Goal: Task Accomplishment & Management: Complete application form

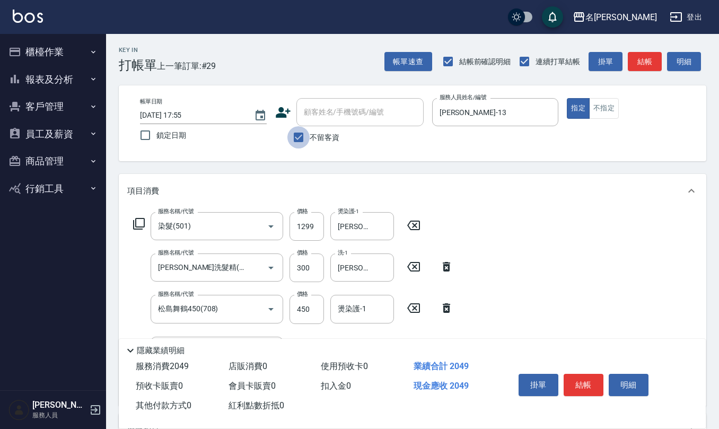
click at [300, 138] on input "不留客資" at bounding box center [298, 137] width 22 height 22
checkbox input "false"
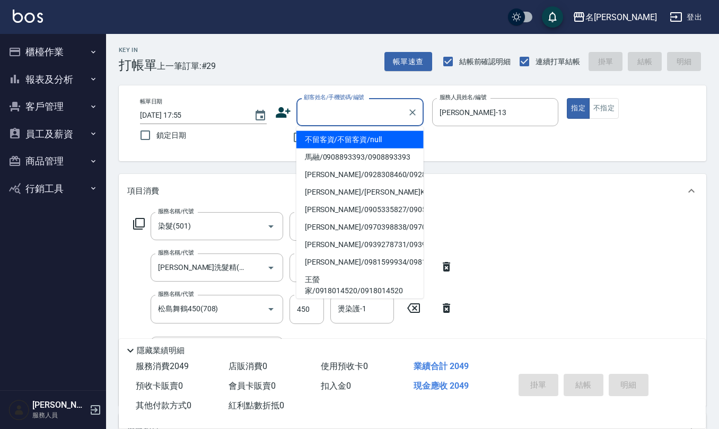
click at [335, 115] on input "顧客姓名/手機號碼/編號" at bounding box center [352, 112] width 102 height 19
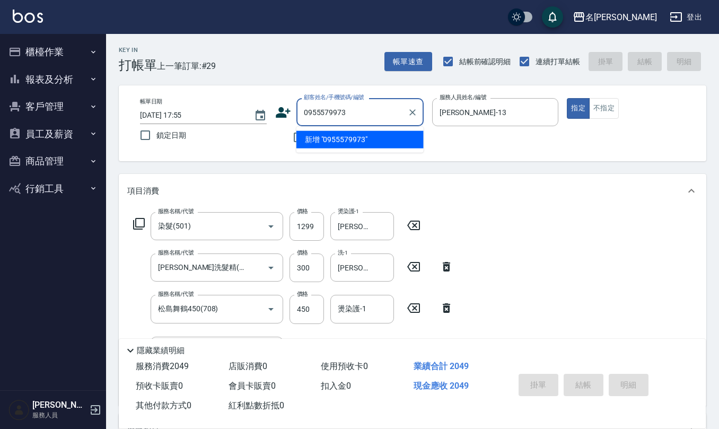
drag, startPoint x: 358, startPoint y: 112, endPoint x: 202, endPoint y: 117, distance: 156.5
click at [213, 117] on div "帳單日期 [DATE] 17:55 鎖定日期 顧客姓名/手機號碼/編號 0955579973 顧客姓名/手機號碼/編號 不留客資 服務人員姓名/編號 [PER…" at bounding box center [412, 123] width 562 height 50
type input "0955579973"
click at [279, 106] on icon at bounding box center [283, 112] width 16 height 16
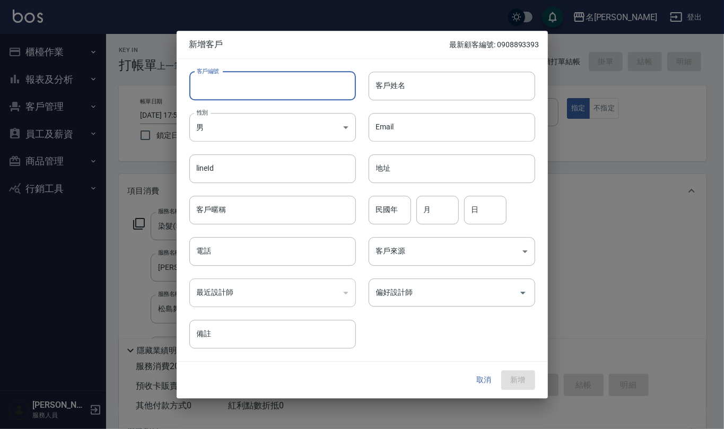
click at [285, 93] on input "客戶編號" at bounding box center [272, 86] width 166 height 29
paste input "0955579973"
type input "0955579973"
click at [259, 241] on input "電話" at bounding box center [272, 251] width 166 height 29
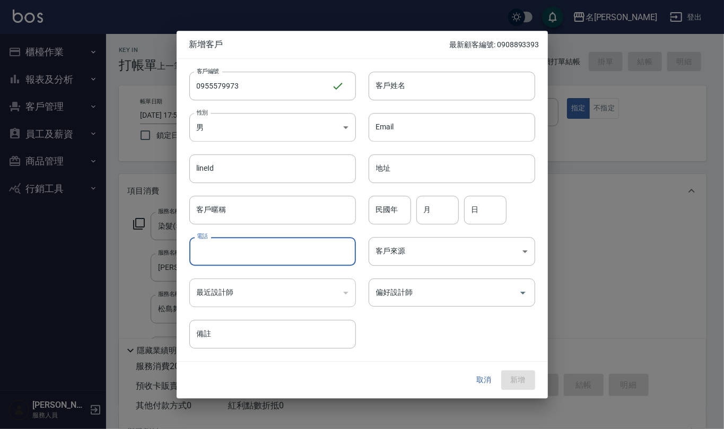
paste input "0955579973"
type input "0955579973"
click at [281, 140] on body "名留仁二 登出 櫃檯作業 打帳單 帳單列表 現金收支登錄 材料自購登錄 每日結帳 排班表 報表及分析 報表目錄 店家區間累計表 店家日報表 互助日報表 互助月…" at bounding box center [362, 320] width 724 height 641
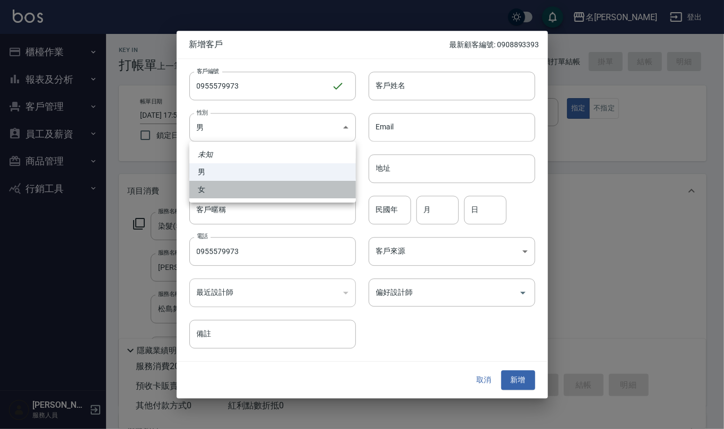
click at [270, 190] on li "女" at bounding box center [272, 189] width 166 height 17
type input "[DEMOGRAPHIC_DATA]"
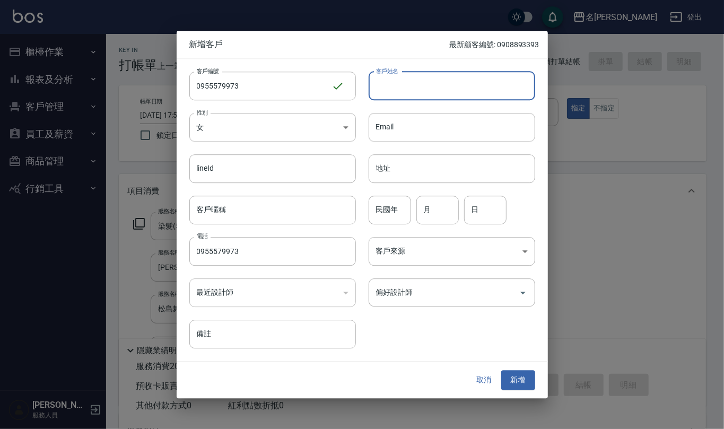
click at [402, 92] on input "客戶姓名" at bounding box center [451, 86] width 166 height 29
type input "t"
type input "[PERSON_NAME]"
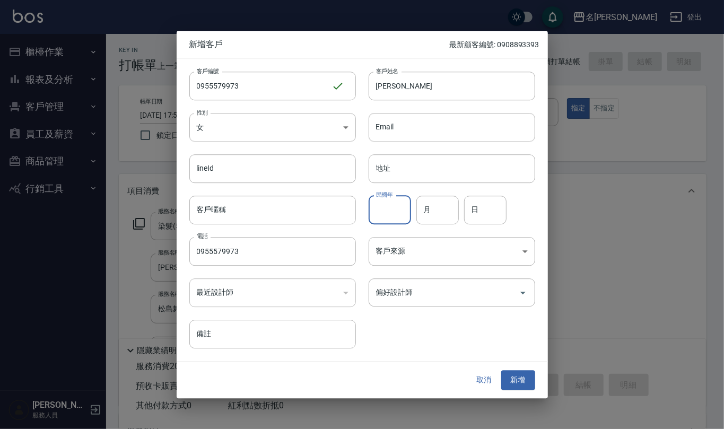
click at [397, 206] on input "民國年" at bounding box center [389, 210] width 42 height 29
type input "99"
type input "7"
type input "3"
click at [514, 381] on button "新增" at bounding box center [518, 381] width 34 height 20
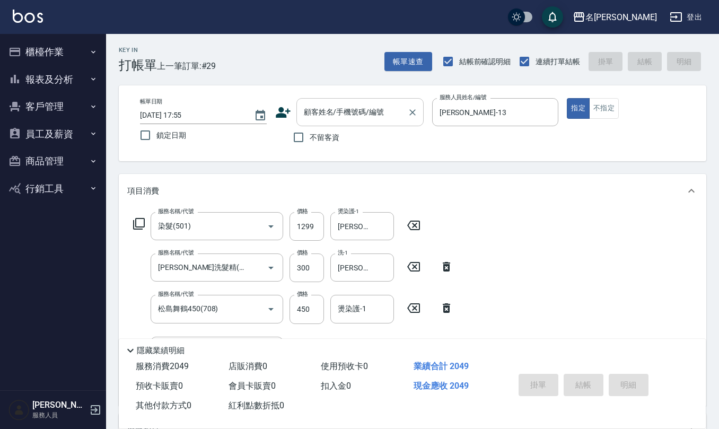
click at [367, 122] on div "顧客姓名/手機號碼/編號" at bounding box center [359, 112] width 127 height 28
paste input "0955579973"
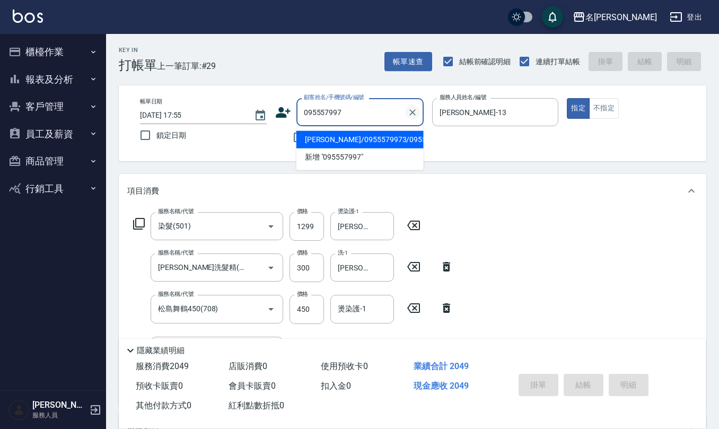
type input "[PERSON_NAME]/0955579973/0955579973"
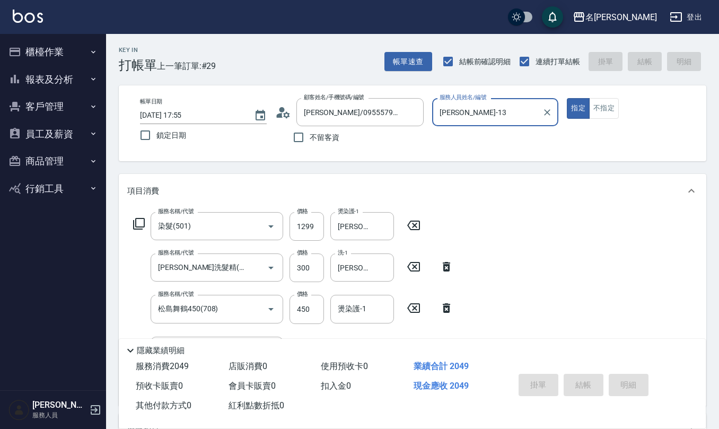
type input "[DATE] 18:17"
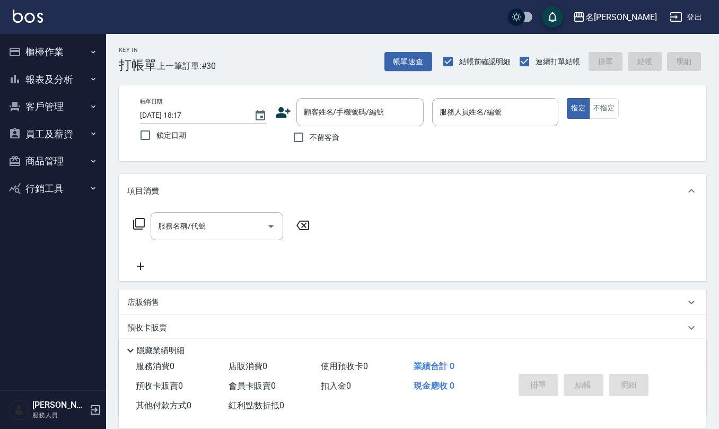
click at [314, 137] on span "不留客資" at bounding box center [325, 137] width 30 height 11
click at [310, 137] on input "不留客資" at bounding box center [298, 137] width 22 height 22
checkbox input "true"
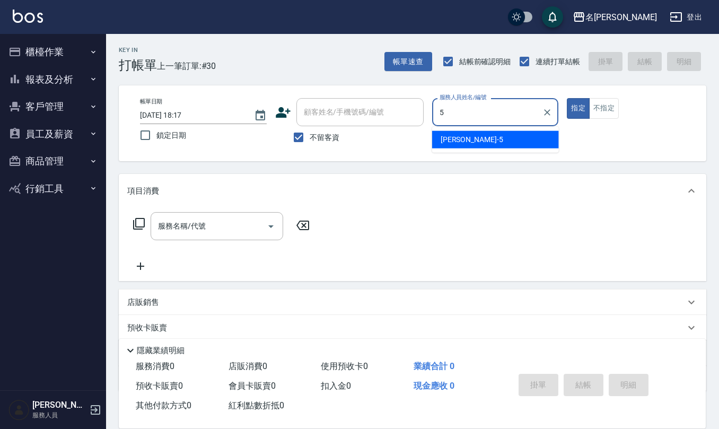
type input "[PERSON_NAME]5"
type button "true"
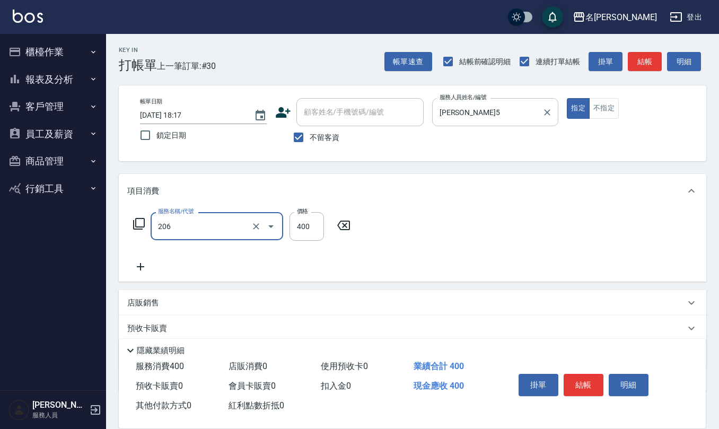
type input "健康洗(206)"
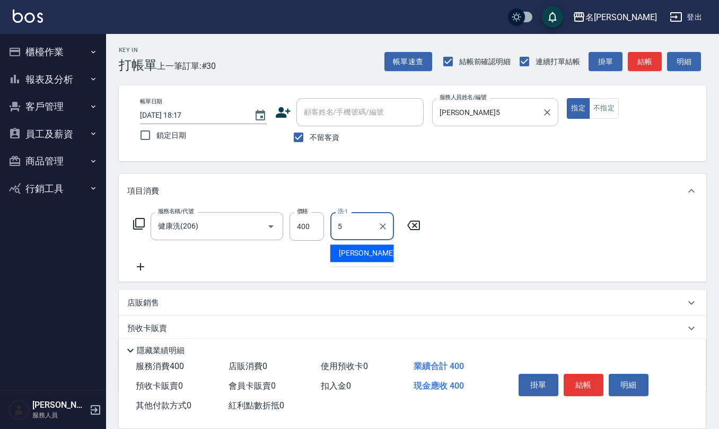
type input "[PERSON_NAME]5"
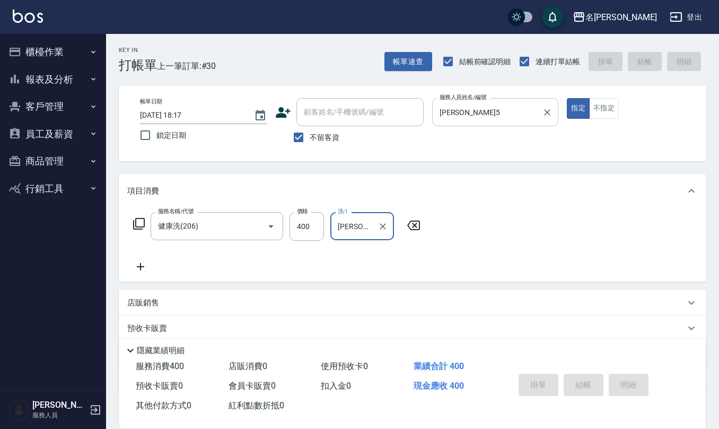
type input "[DATE] 18:18"
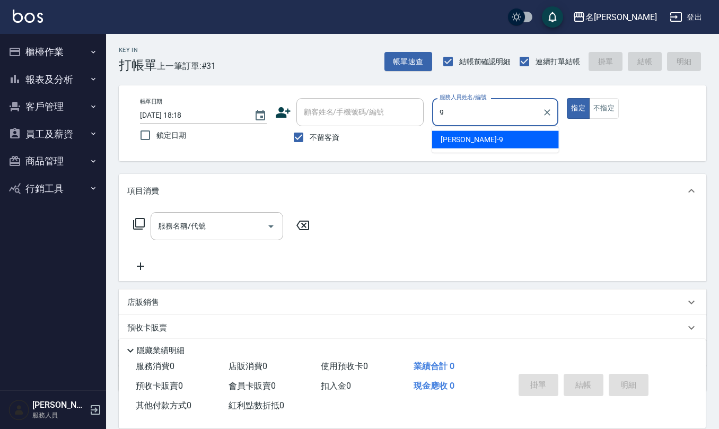
type input "[PERSON_NAME]-9"
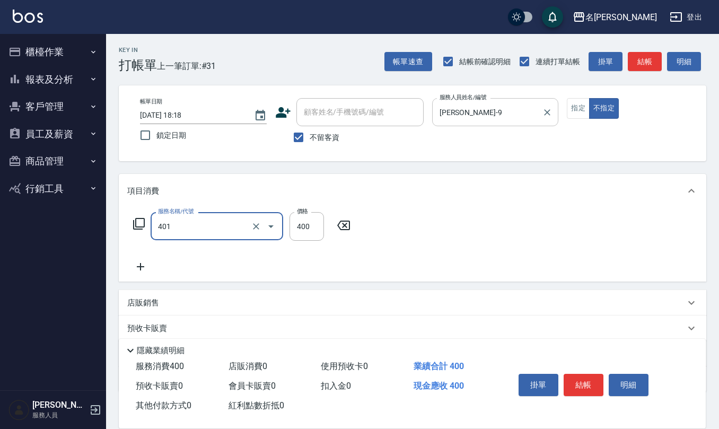
type input "剪髮(401)"
type input "200"
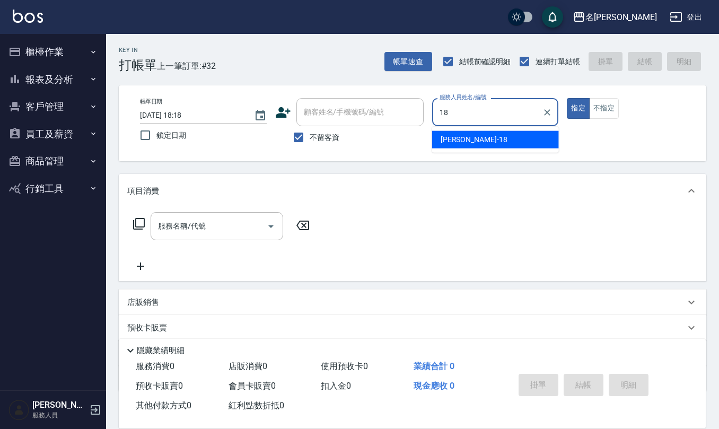
type input "[PERSON_NAME]-18"
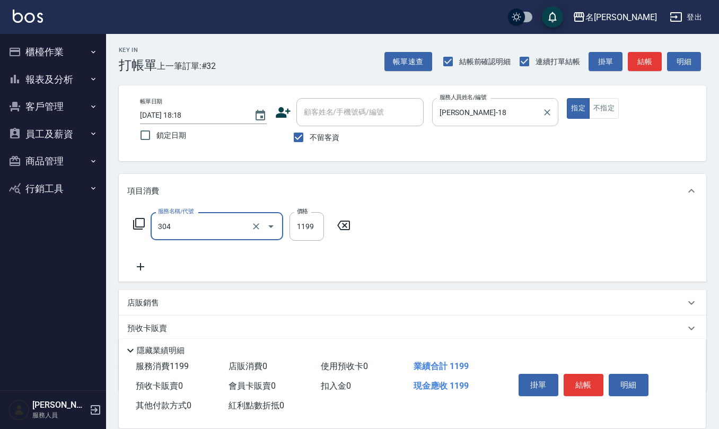
type input "離子燙(特價)(304)"
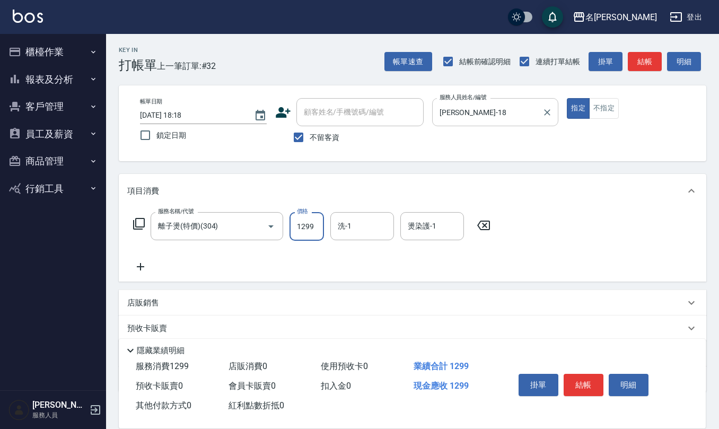
type input "1299"
type input "[PERSON_NAME]-32"
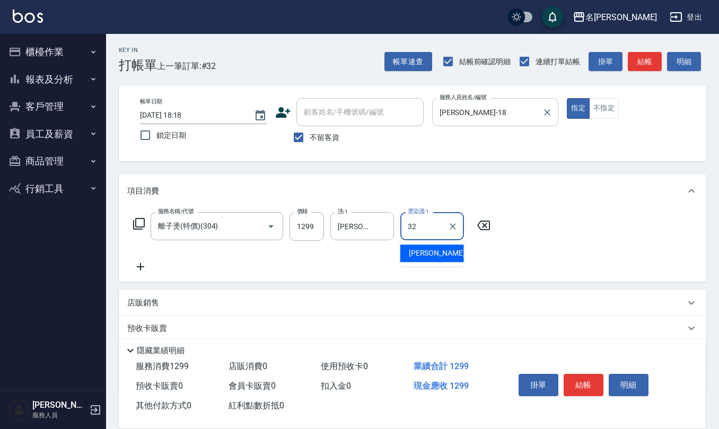
type input "[PERSON_NAME]-32"
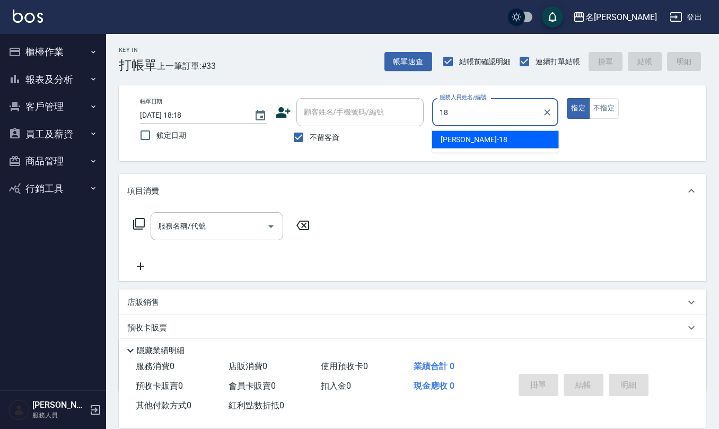
type input "[PERSON_NAME]-18"
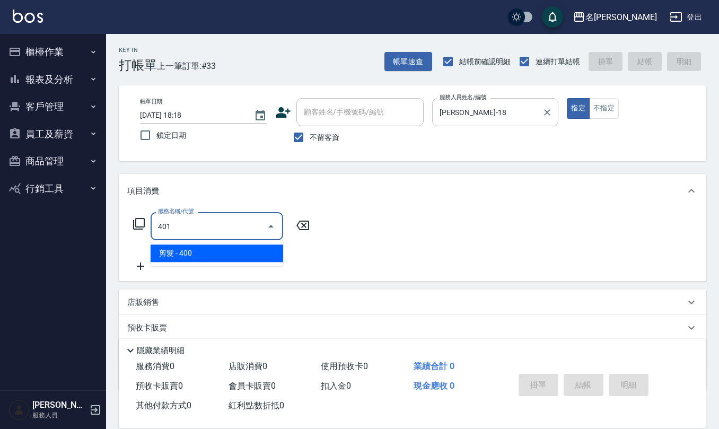
type input "剪髮(401)"
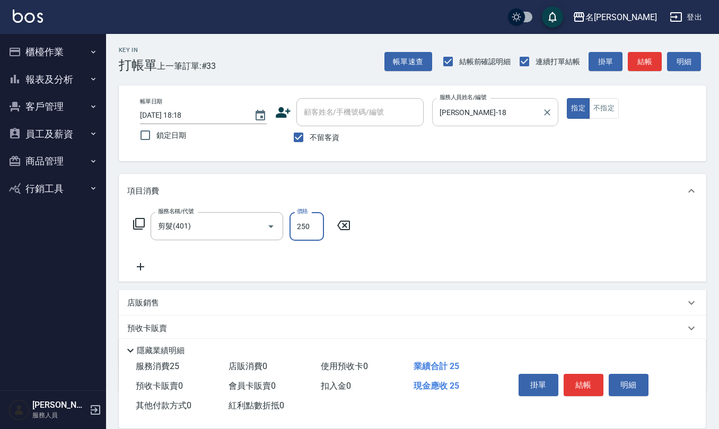
type input "250"
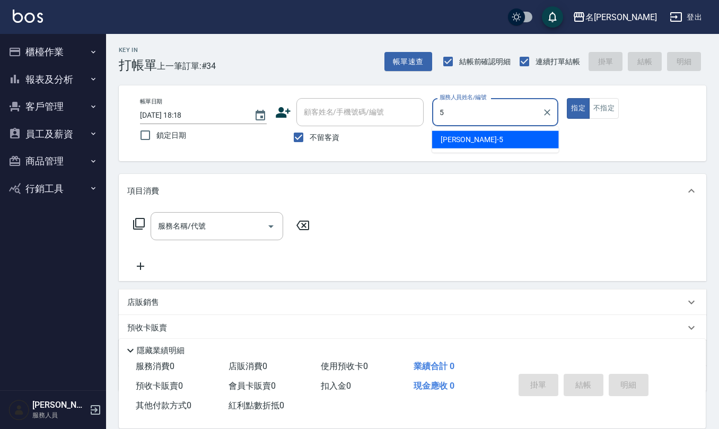
type input "[PERSON_NAME]5"
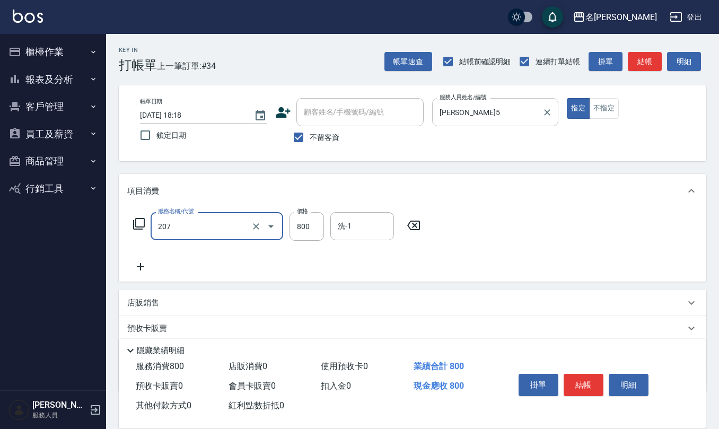
type input "清潔洗(207)"
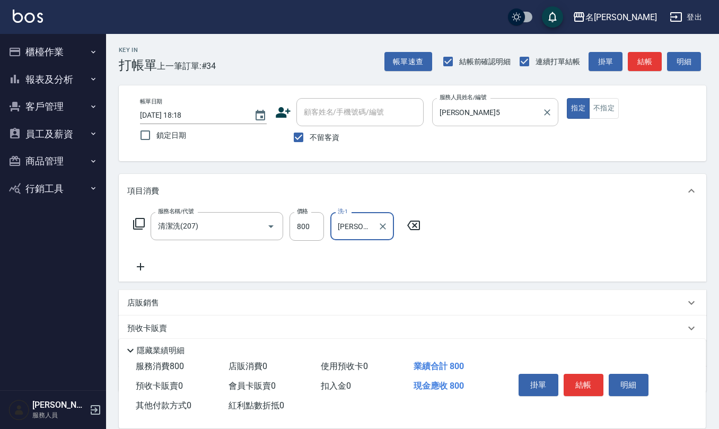
type input "[PERSON_NAME]5"
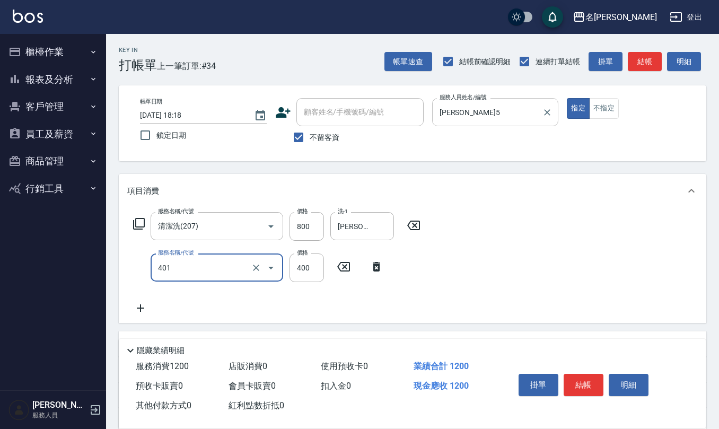
type input "剪髮(401)"
type input "200"
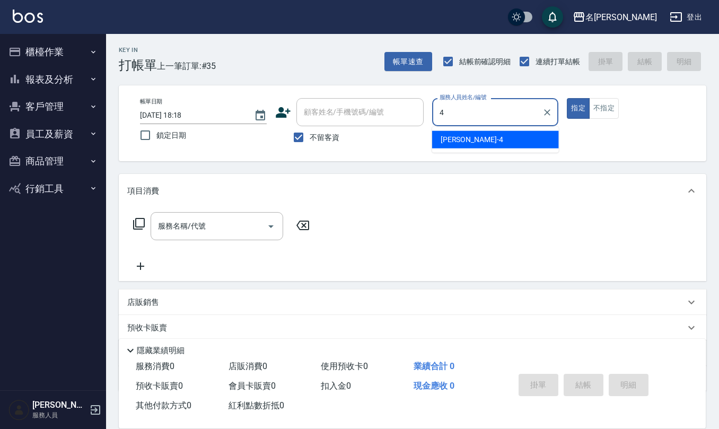
type input "[PERSON_NAME]-4"
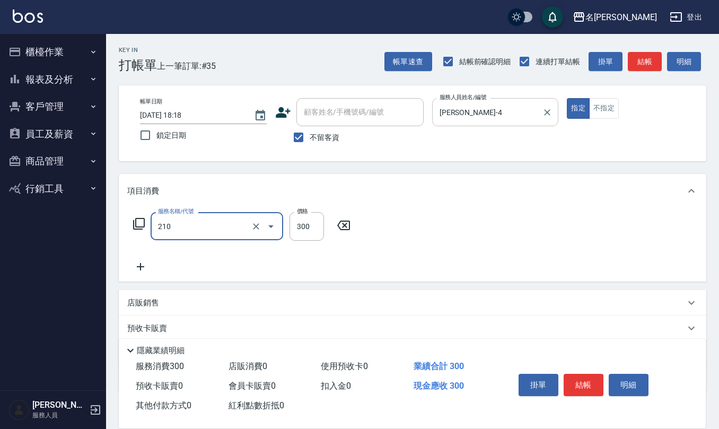
type input "[PERSON_NAME]洗髮精(210)"
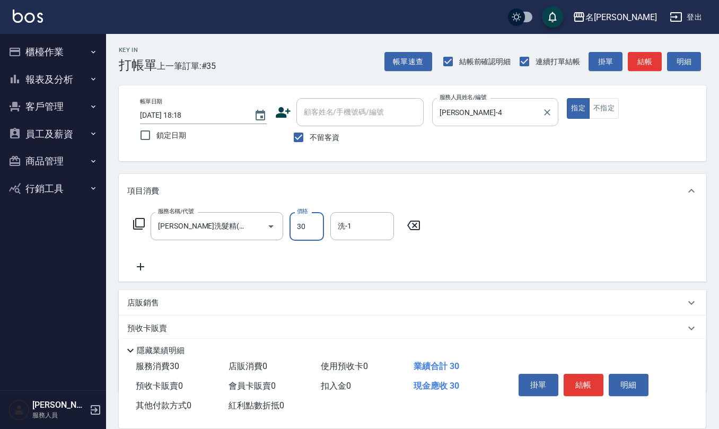
type input "300"
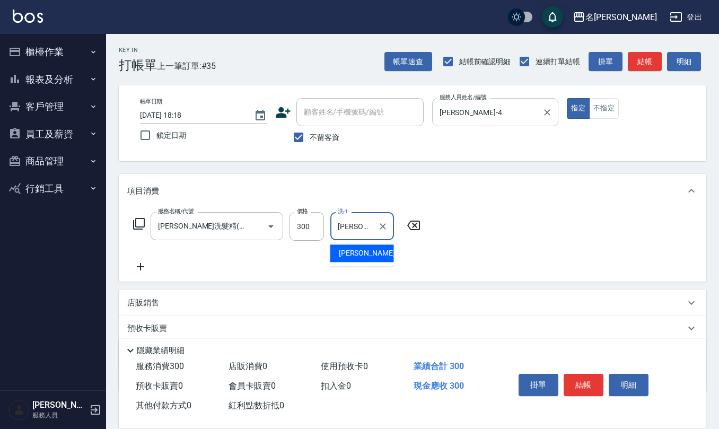
type input "[PERSON_NAME]-26"
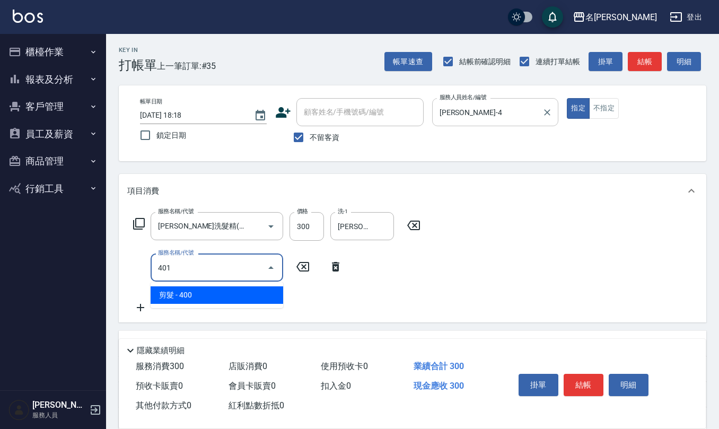
type input "剪髮(401)"
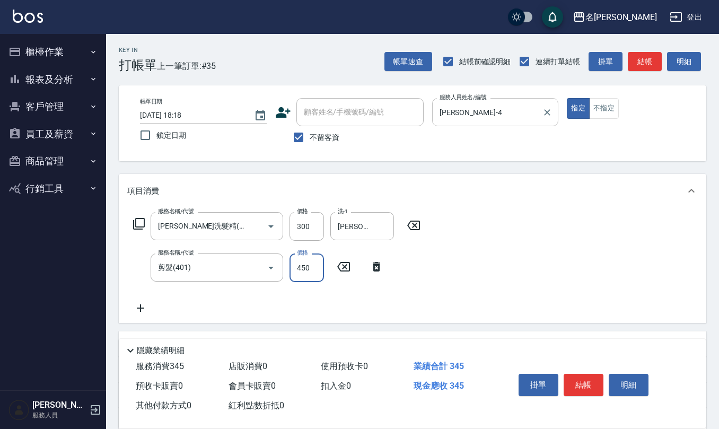
type input "450"
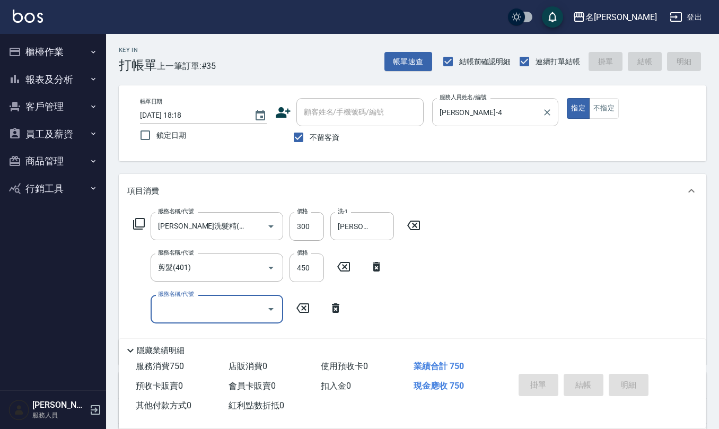
type input "[DATE] 18:19"
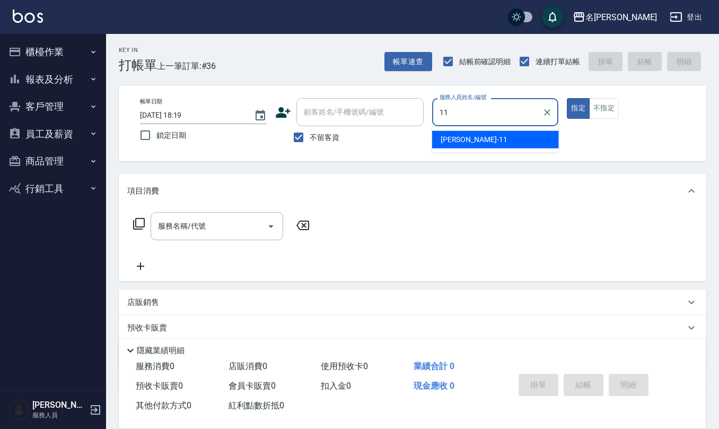
type input "[PERSON_NAME]橙-11"
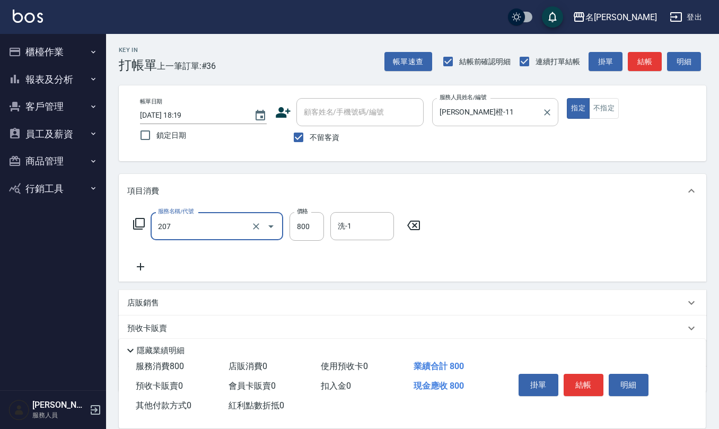
type input "清潔洗(207)"
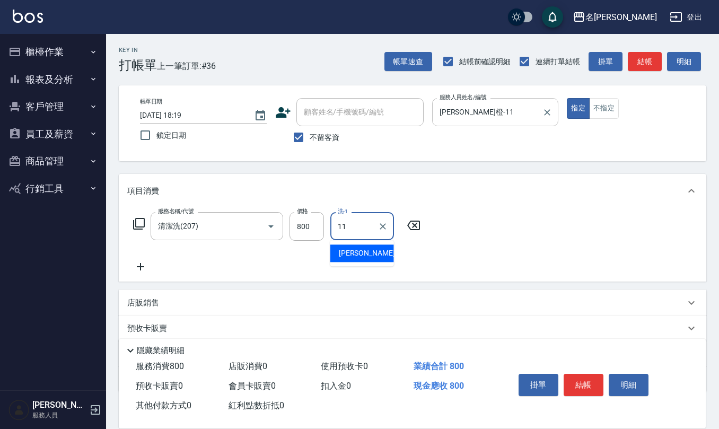
type input "[PERSON_NAME]橙-11"
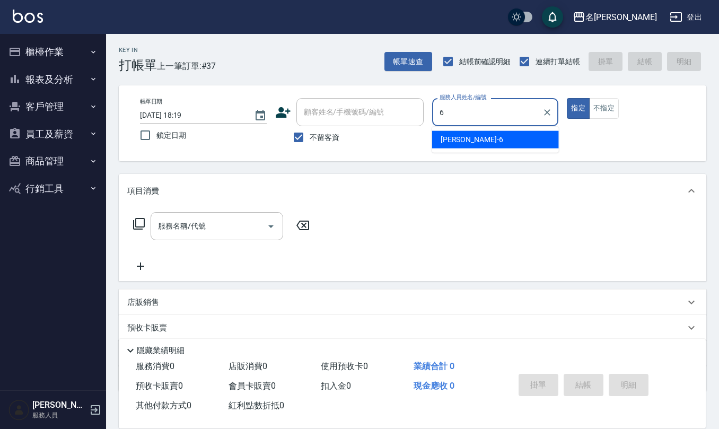
type input "[PERSON_NAME]-6"
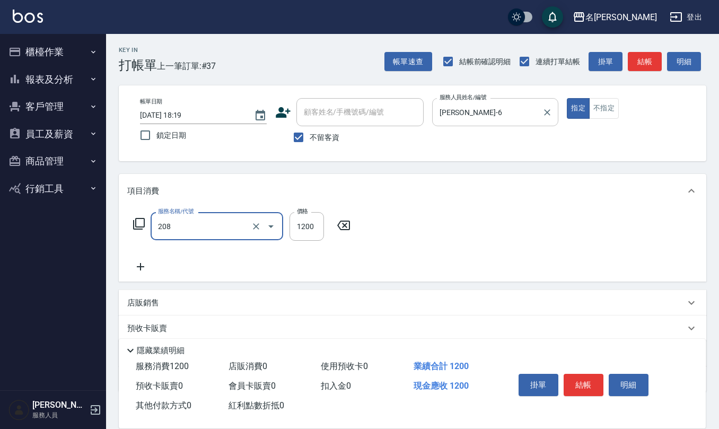
type input "深層洗(208)"
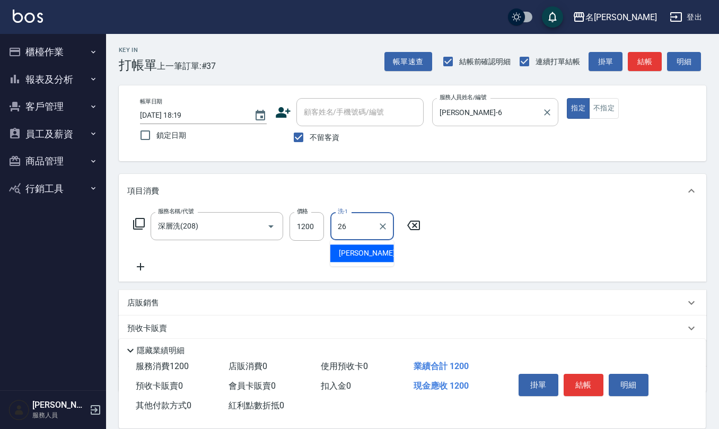
type input "[PERSON_NAME]-26"
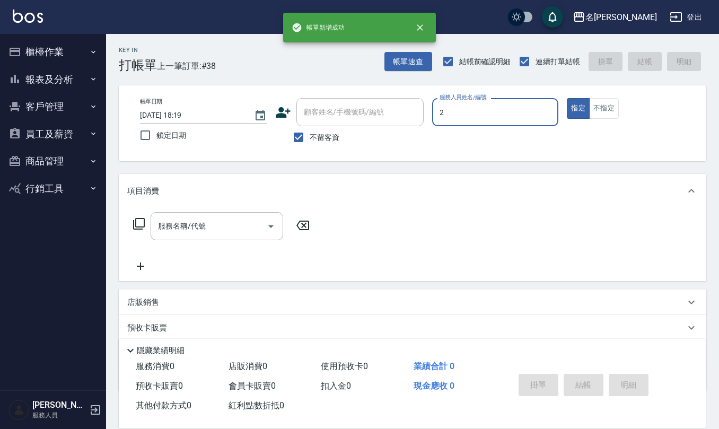
type input "[PERSON_NAME]-2"
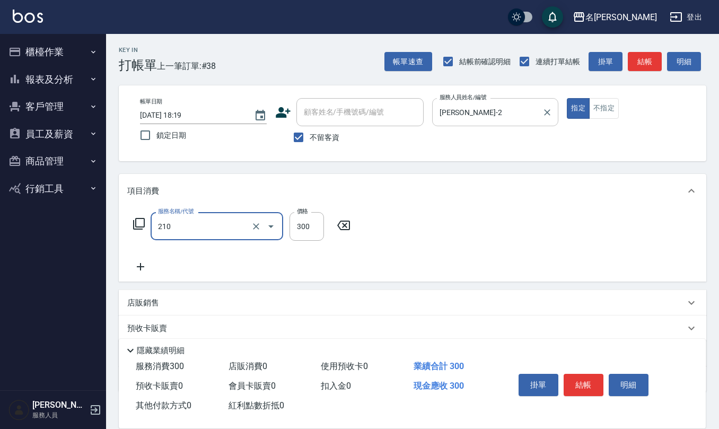
type input "[PERSON_NAME]洗髮精(210)"
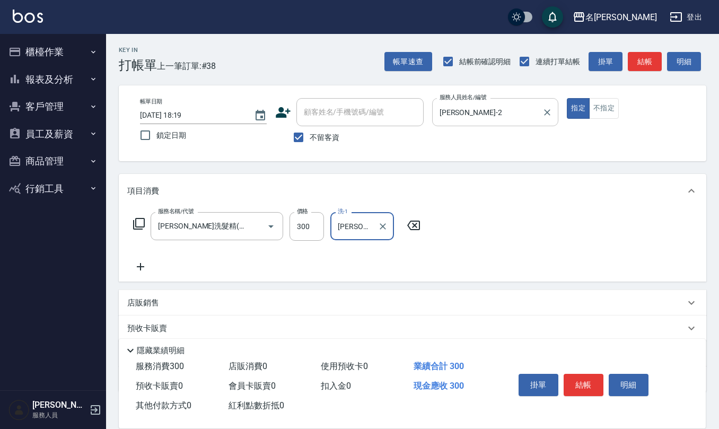
type input "[PERSON_NAME]-32"
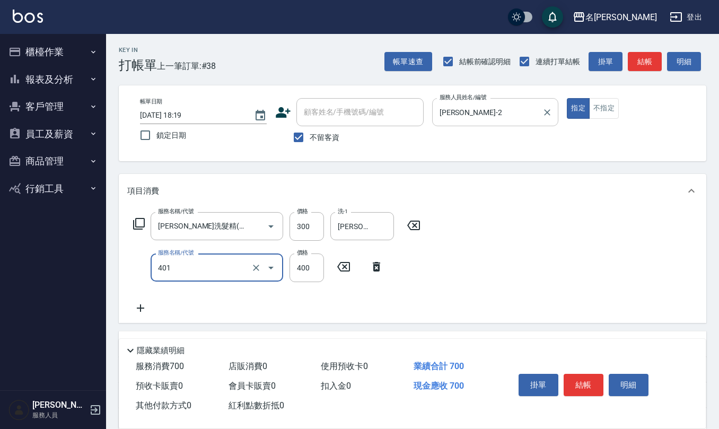
type input "剪髮(401)"
type input "300"
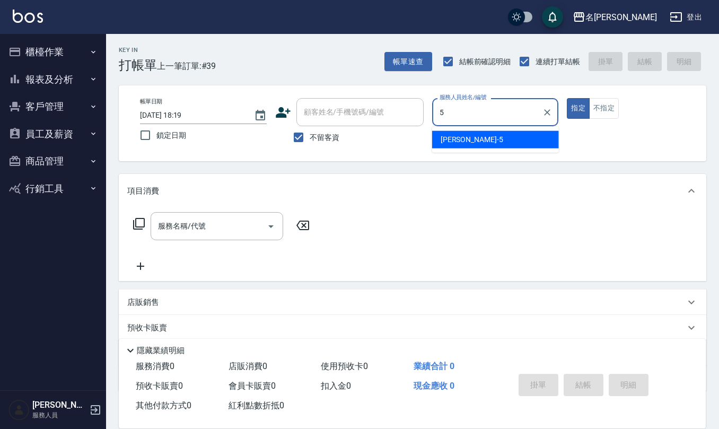
type input "[PERSON_NAME]5"
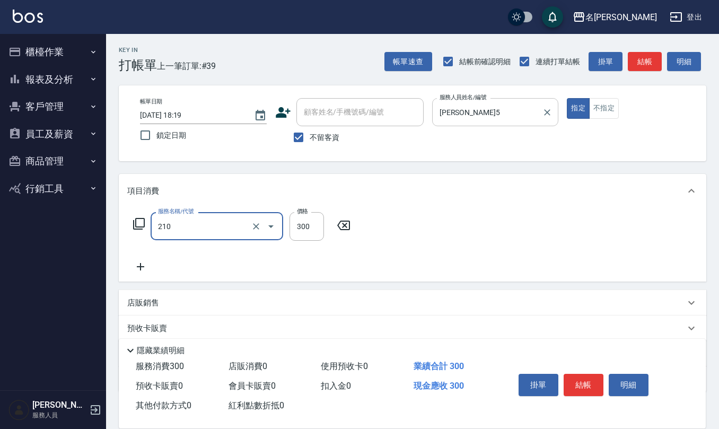
type input "[PERSON_NAME]洗髮精(210)"
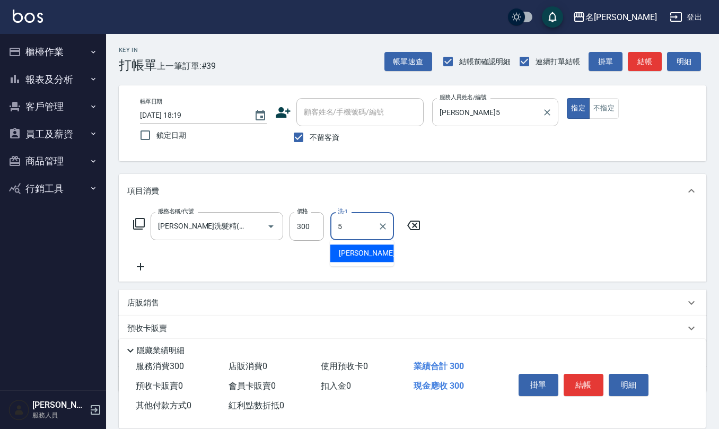
type input "[PERSON_NAME]5"
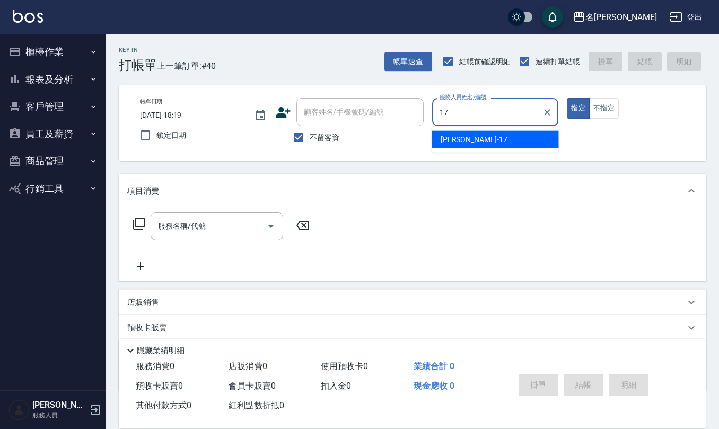
type input "[PERSON_NAME]-17"
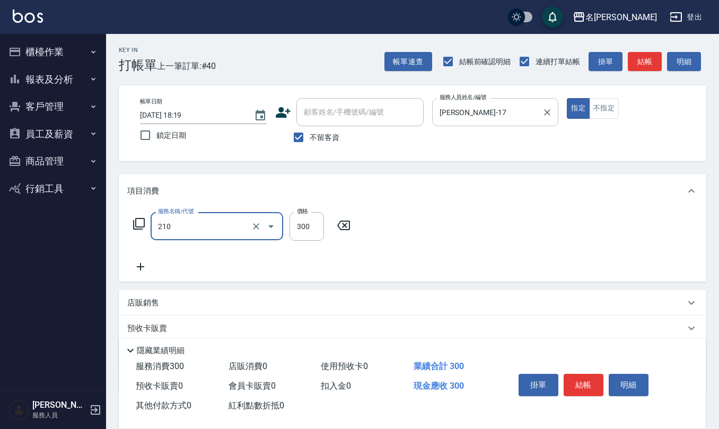
type input "[PERSON_NAME]洗髮精(210)"
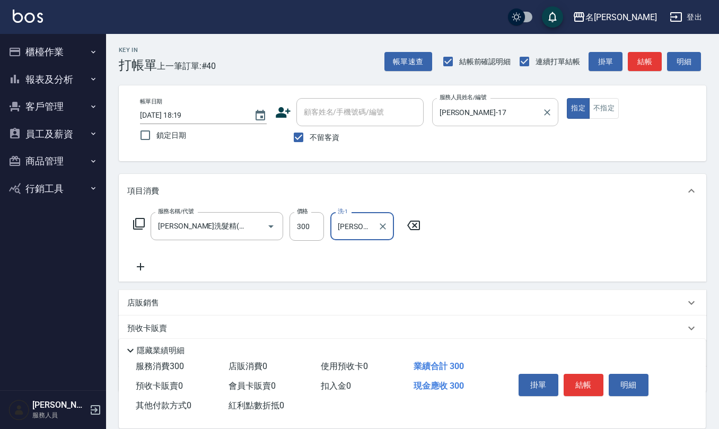
type input "[PERSON_NAME]-17"
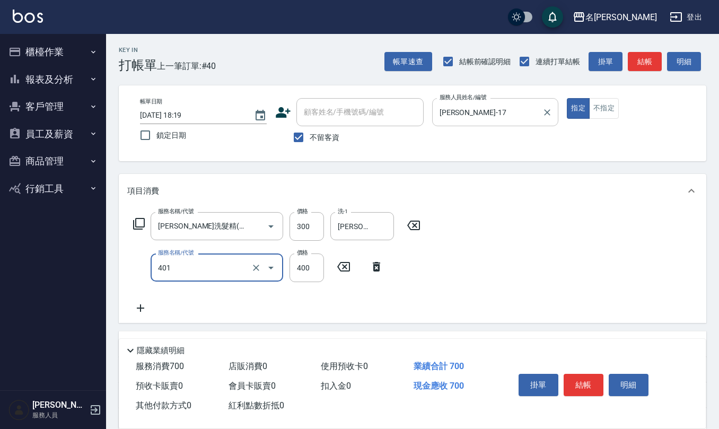
type input "剪髮(401)"
type input "450"
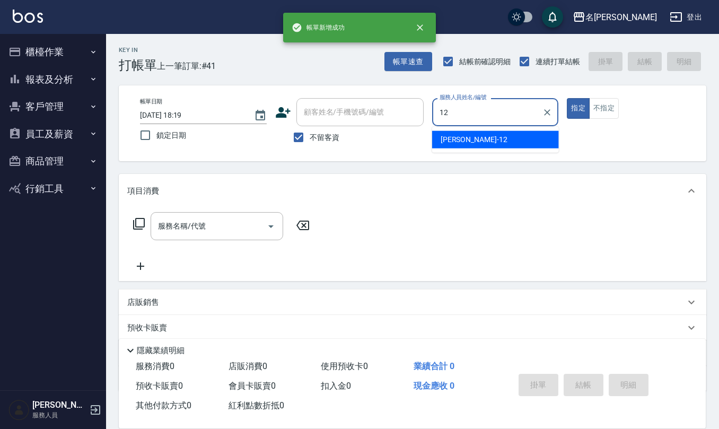
type input "[PERSON_NAME]-12"
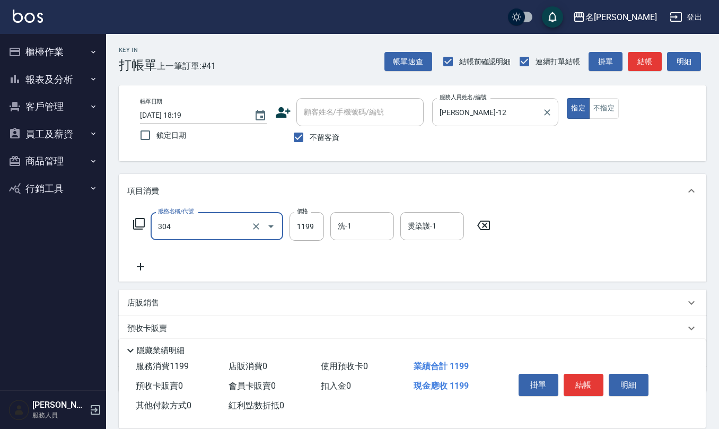
type input "離子燙(特價)(304)"
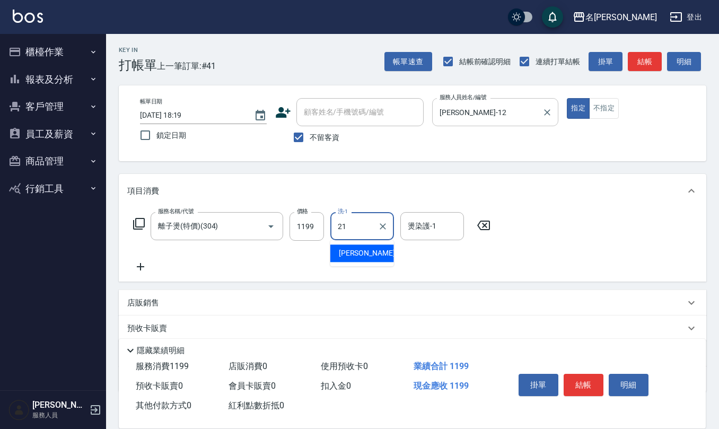
type input "[PERSON_NAME]-21"
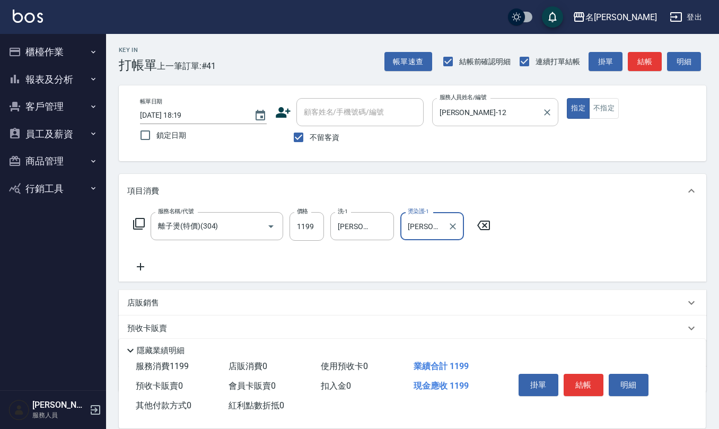
type input "[PERSON_NAME]-21"
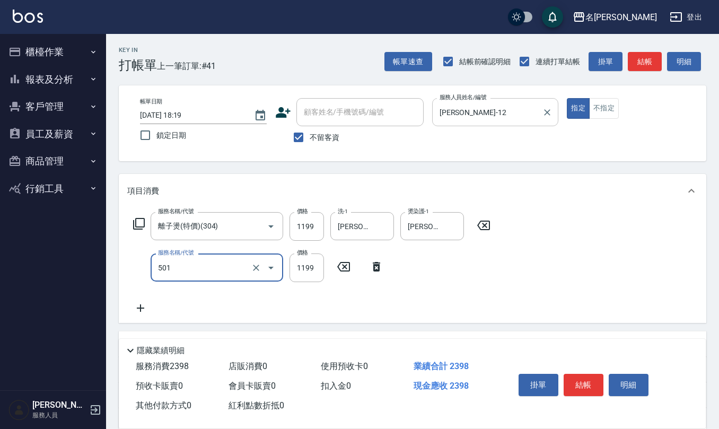
type input "染髮(501)"
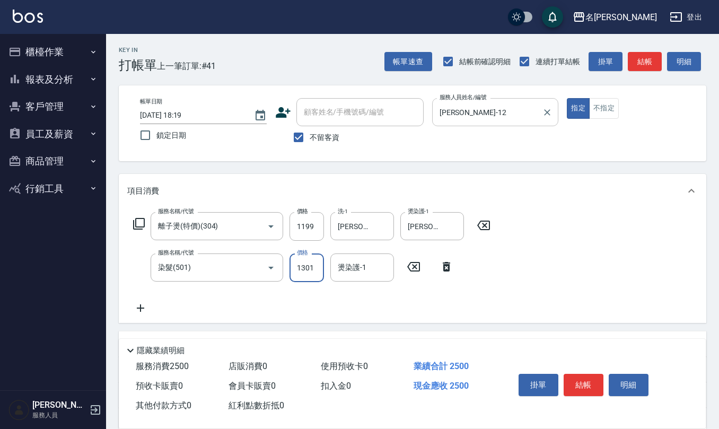
type input "1301"
type input "[PERSON_NAME]-21"
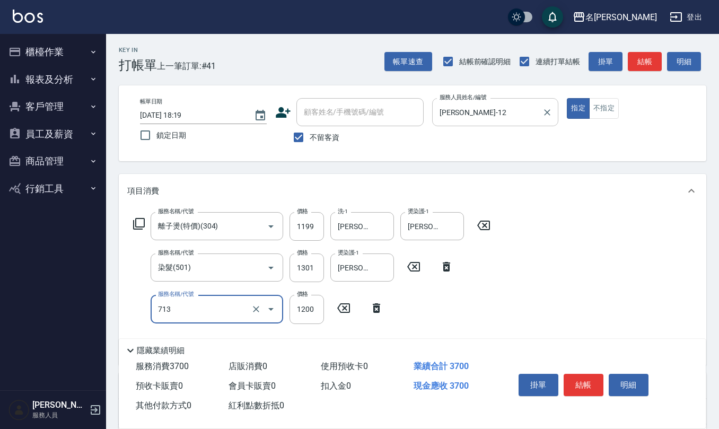
type input "水樣結構式1200(713)"
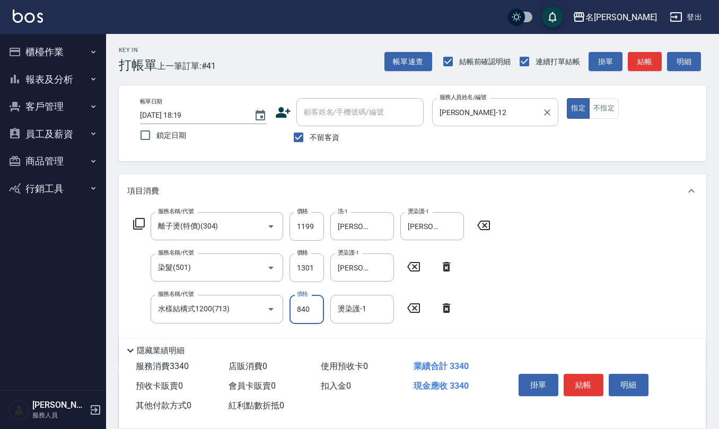
type input "840"
type input "[PERSON_NAME]-21"
click at [304, 136] on input "不留客資" at bounding box center [298, 137] width 22 height 22
checkbox input "false"
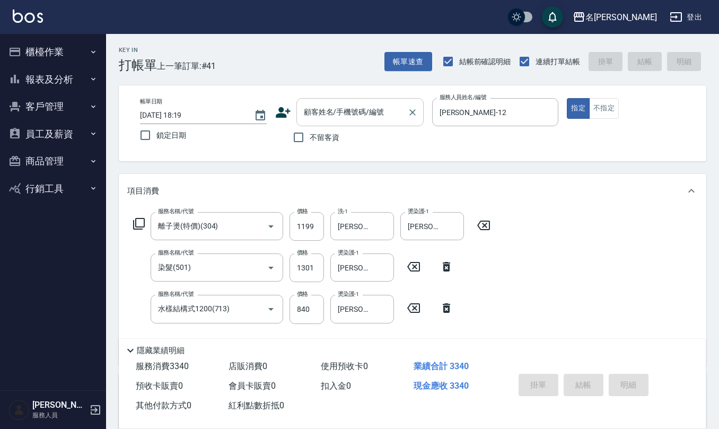
click at [325, 115] on input "顧客姓名/手機號碼/編號" at bounding box center [352, 112] width 102 height 19
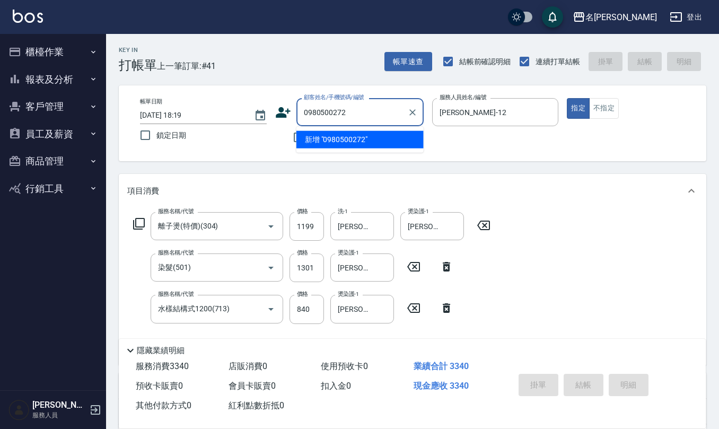
drag, startPoint x: 318, startPoint y: 115, endPoint x: 194, endPoint y: 112, distance: 124.1
click at [211, 112] on div "帳單日期 [DATE] 18:19 鎖定日期 顧客姓名/手機號碼/編號 0980500272 顧客姓名/手機號碼/編號 不留客資 服務人員姓名/編號 [PER…" at bounding box center [412, 123] width 562 height 50
type input "0980500272"
click at [282, 115] on icon at bounding box center [283, 112] width 15 height 11
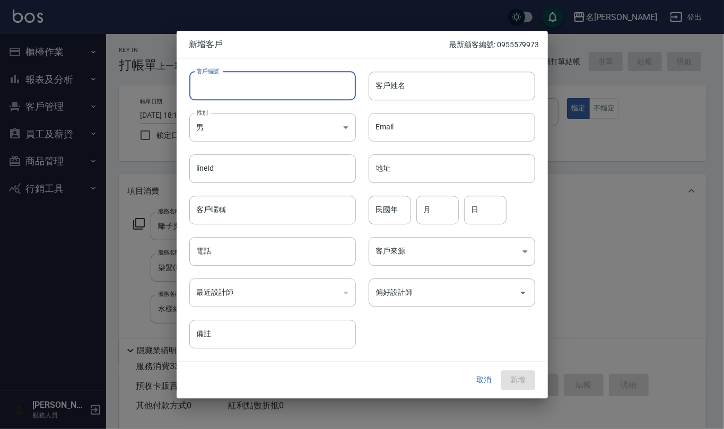
click at [282, 98] on input "客戶編號" at bounding box center [272, 86] width 166 height 29
paste input "0980500272"
type input "0980500272"
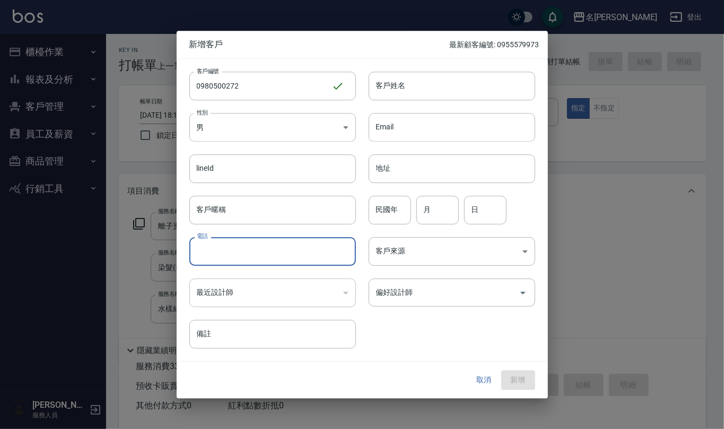
click at [251, 241] on input "電話" at bounding box center [272, 251] width 166 height 29
paste input "0980500272"
type input "0980500272"
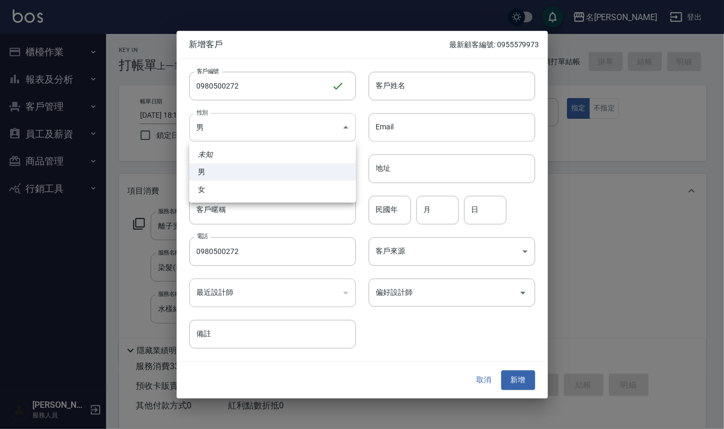
click at [278, 137] on body "名留仁二 登出 櫃檯作業 打帳單 帳單列表 現金收支登錄 材料自購登錄 每日結帳 排班表 報表及分析 報表目錄 店家區間累計表 店家日報表 互助日報表 互助月…" at bounding box center [362, 300] width 724 height 600
click at [264, 190] on li "女" at bounding box center [272, 189] width 166 height 17
type input "[DEMOGRAPHIC_DATA]"
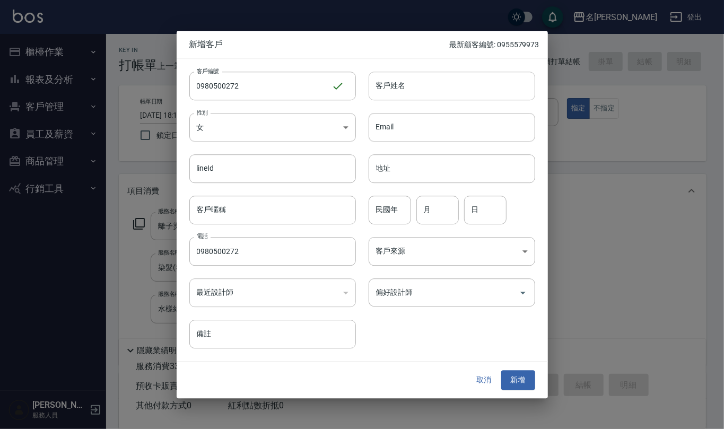
click at [403, 87] on input "客戶姓名" at bounding box center [451, 86] width 166 height 29
type input "[PERSON_NAME]"
click at [391, 206] on input "民國年" at bounding box center [389, 210] width 42 height 29
type input "80"
type input "12"
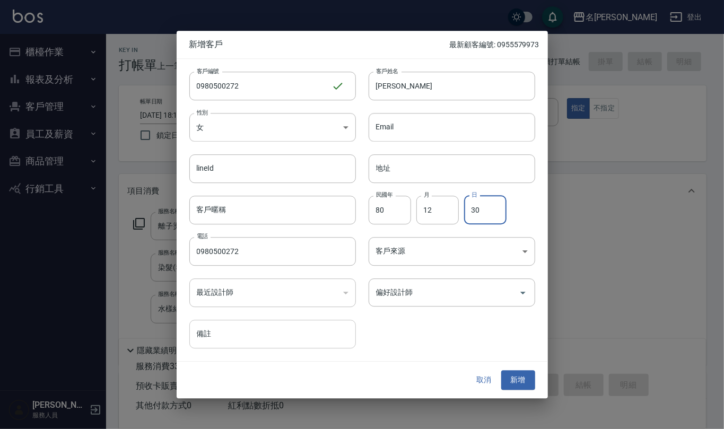
type input "30"
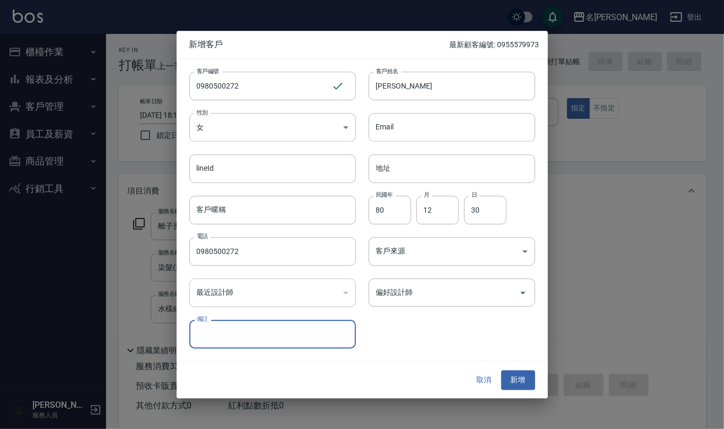
click at [271, 335] on input "備註" at bounding box center [272, 334] width 166 height 29
type input "她[PERSON_NAME]說奶茶很好喝"
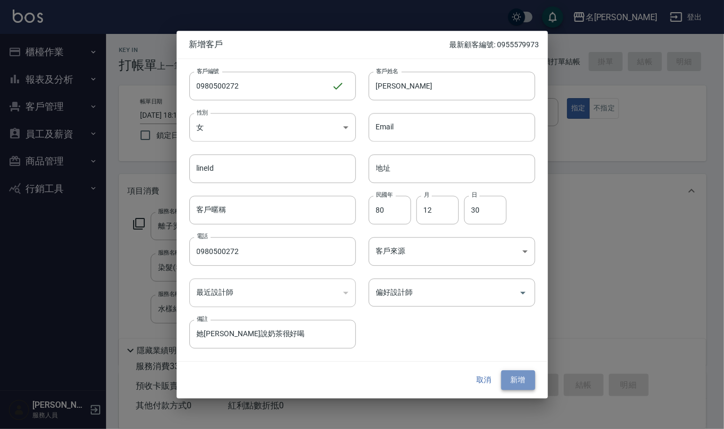
click at [528, 382] on button "新增" at bounding box center [518, 381] width 34 height 20
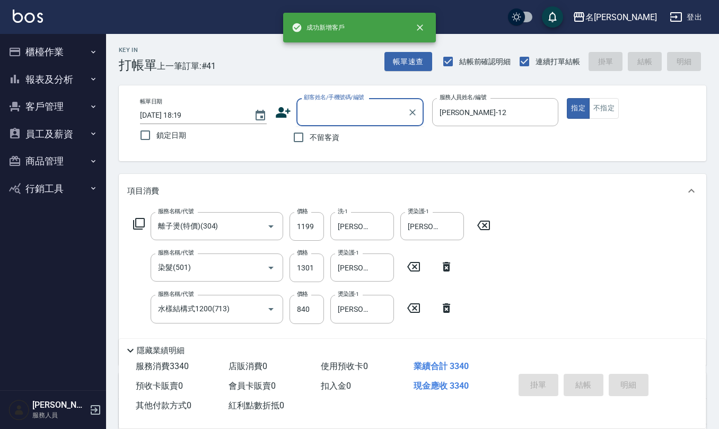
click at [363, 111] on input "顧客姓名/手機號碼/編號" at bounding box center [352, 112] width 102 height 19
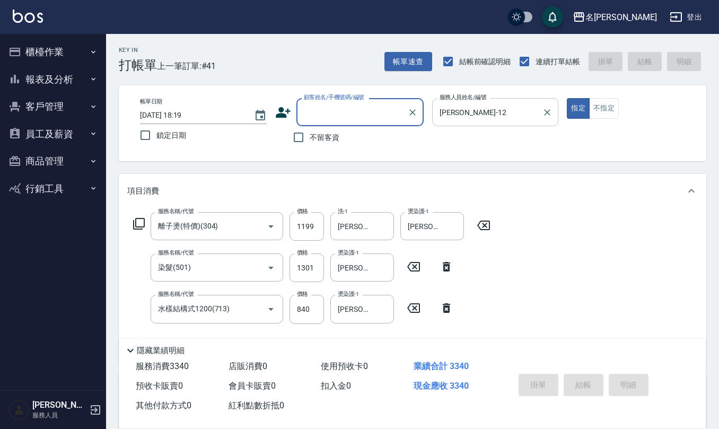
paste input "0980500272"
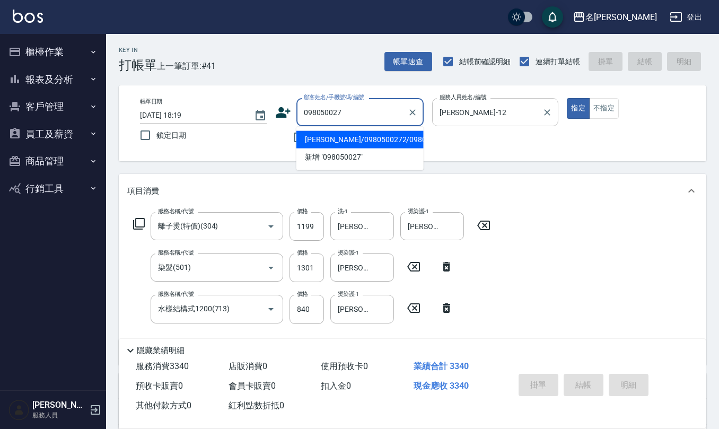
type input "[PERSON_NAME]/0980500272/0980500272"
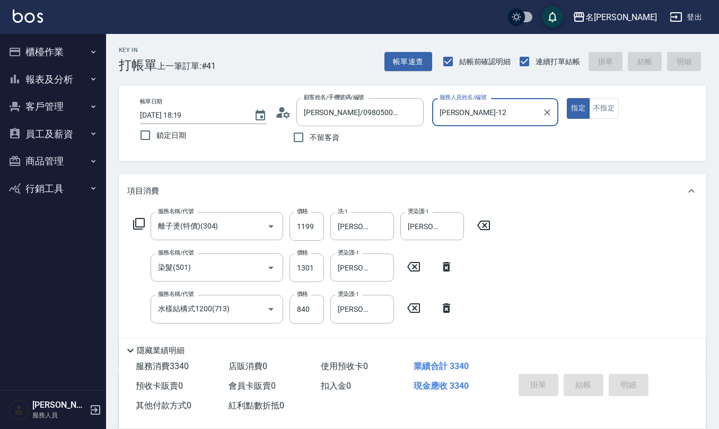
type input "[DATE] 18:21"
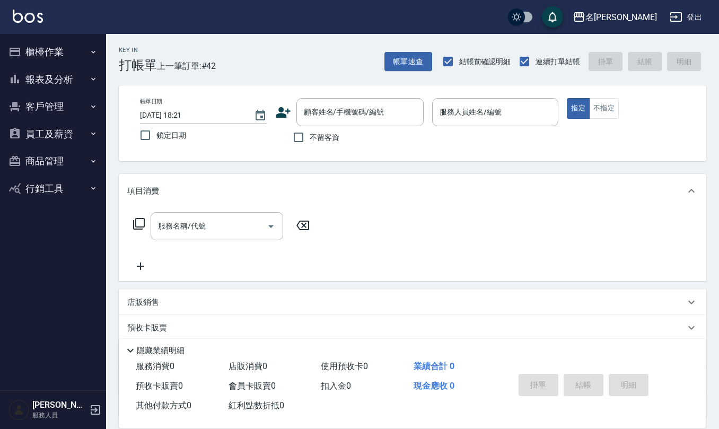
click at [329, 132] on span "不留客資" at bounding box center [325, 137] width 30 height 11
click at [310, 131] on input "不留客資" at bounding box center [298, 137] width 22 height 22
checkbox input "true"
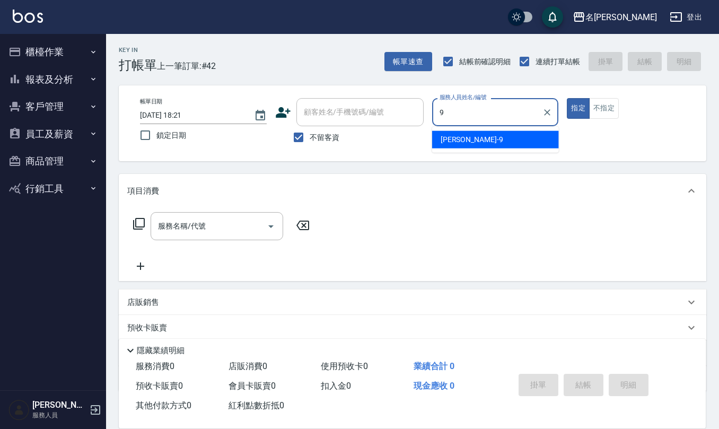
type input "[PERSON_NAME]-9"
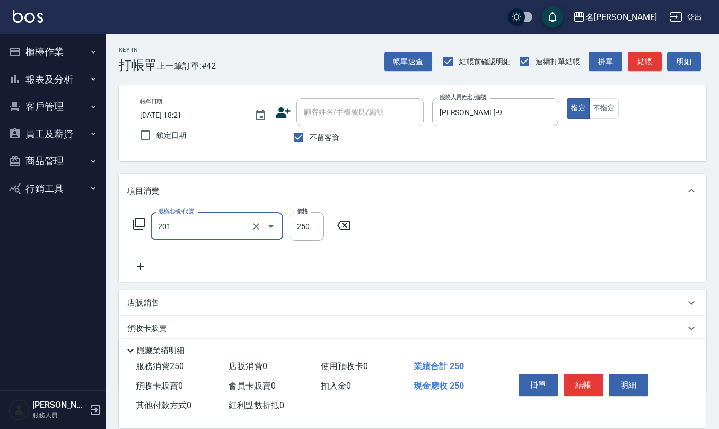
type input "洗髮(201)"
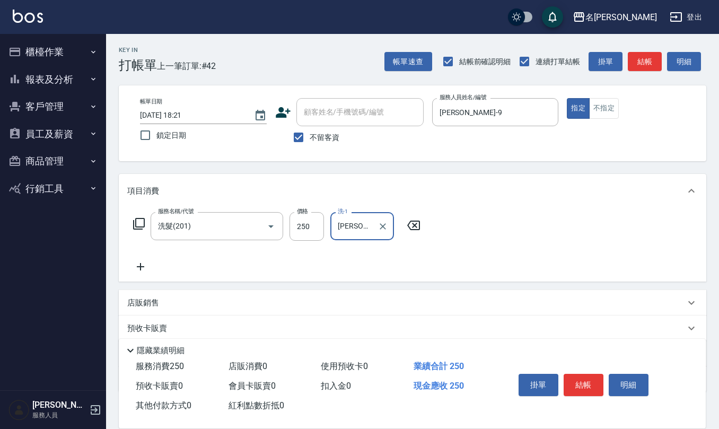
type input "[PERSON_NAME]橙-11"
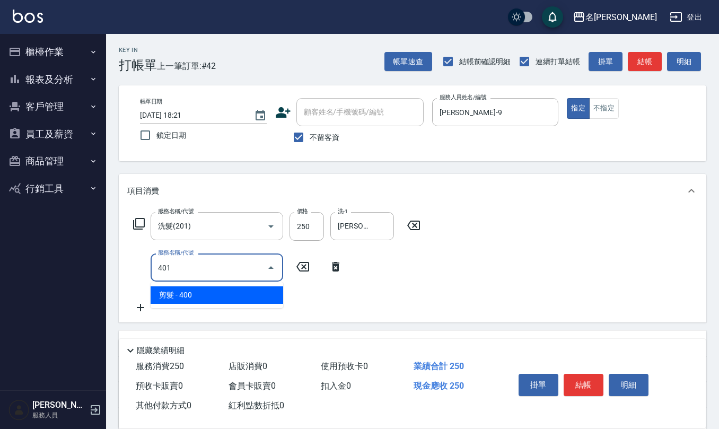
type input "剪髮(401)"
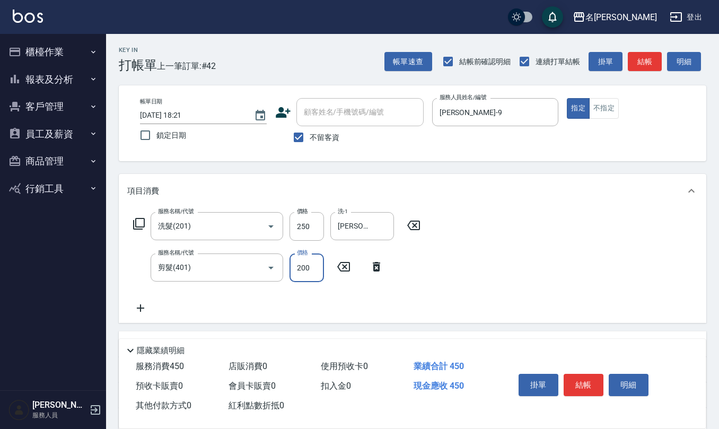
type input "200"
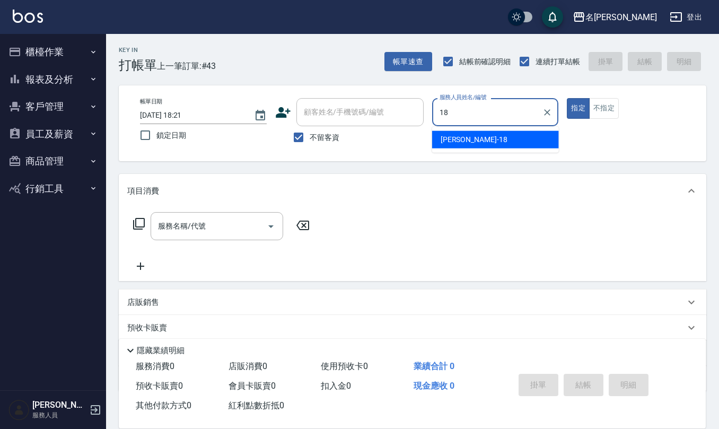
type input "[PERSON_NAME]-18"
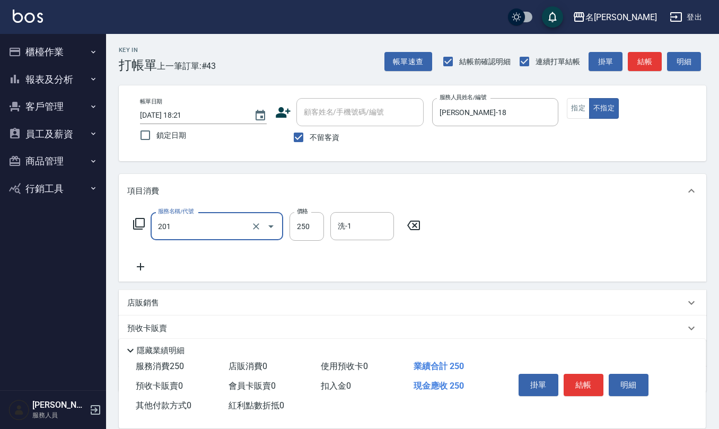
type input "洗髮(201)"
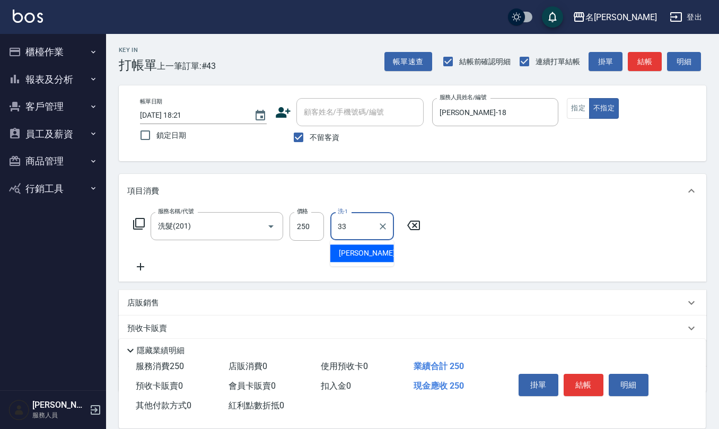
type input "[PERSON_NAME]-33"
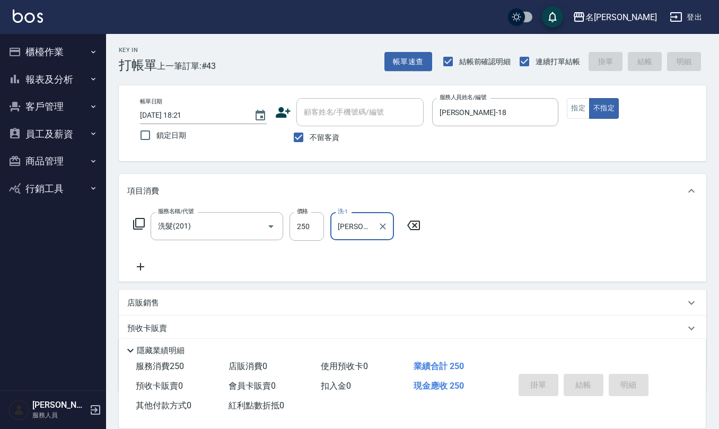
type input "[DATE] 18:22"
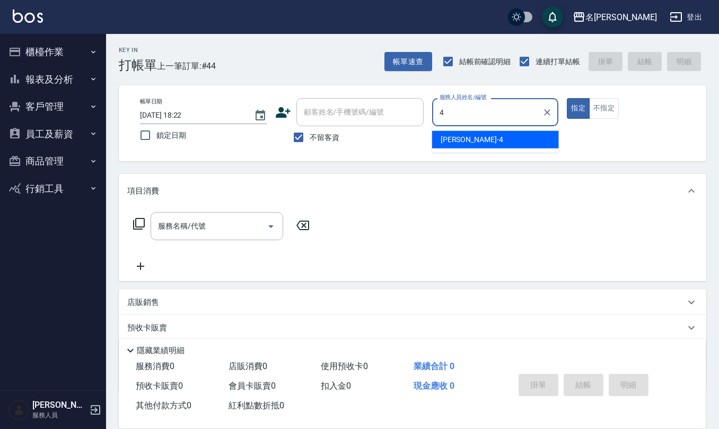
type input "[PERSON_NAME]-4"
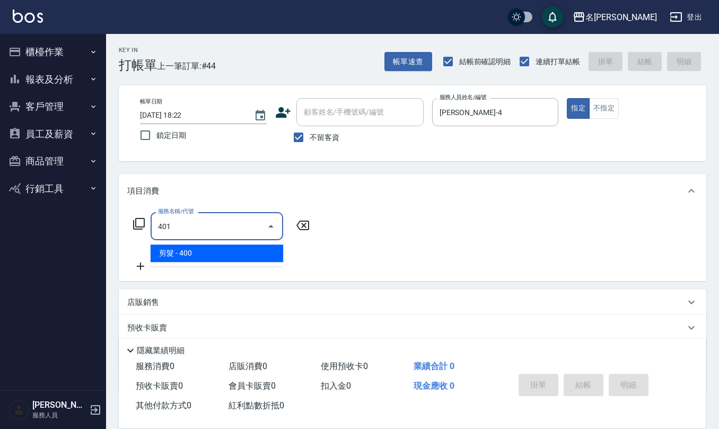
type input "剪髮(401)"
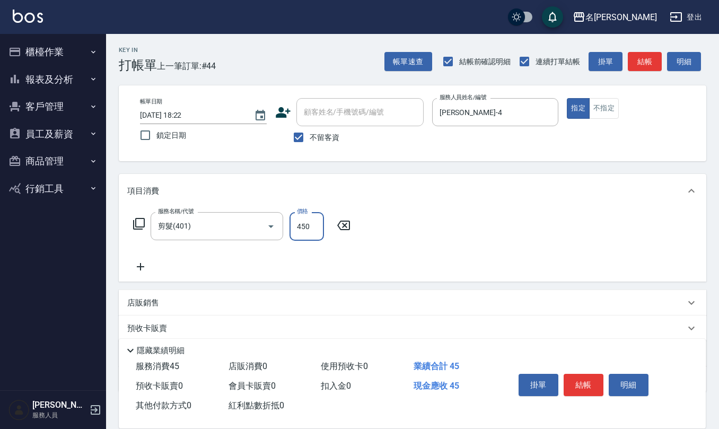
type input "450"
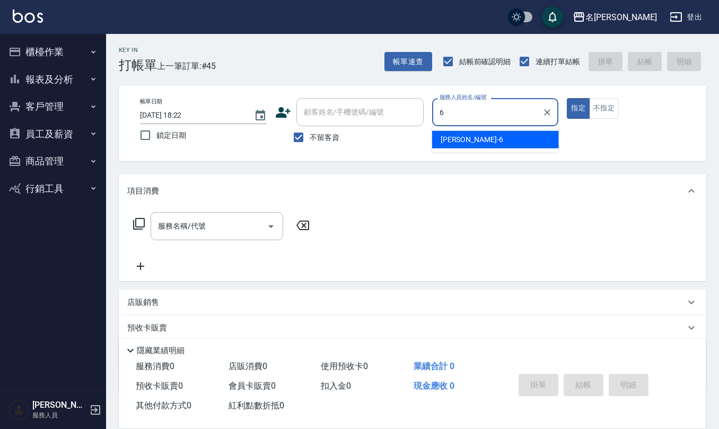
type input "[PERSON_NAME]-6"
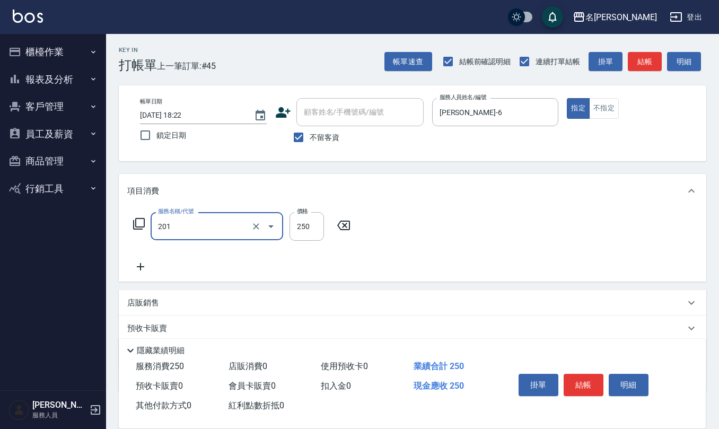
type input "洗髮(201)"
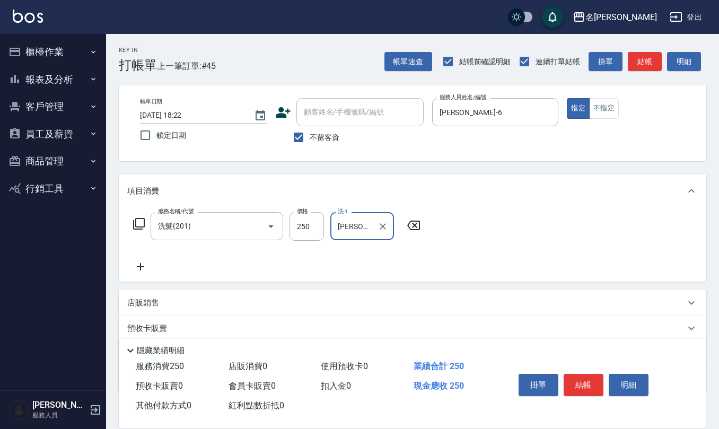
type input "[PERSON_NAME]-32"
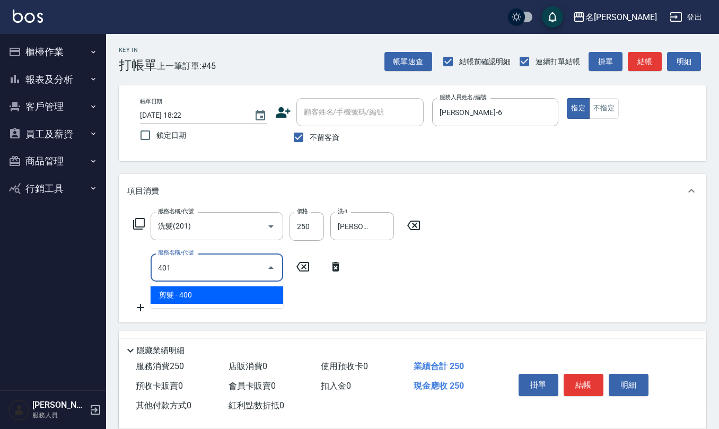
type input "剪髮(401)"
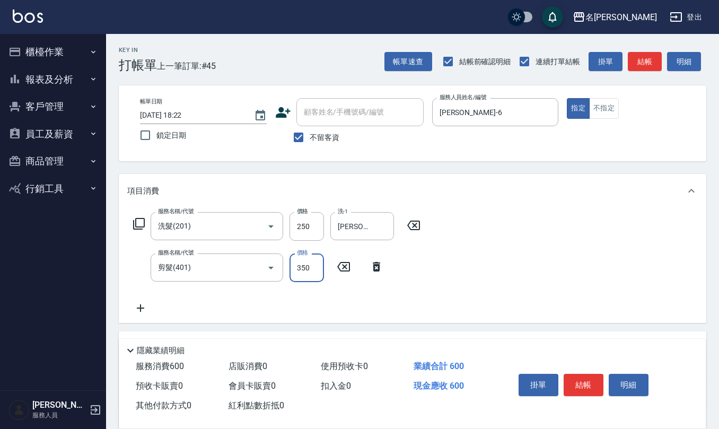
type input "350"
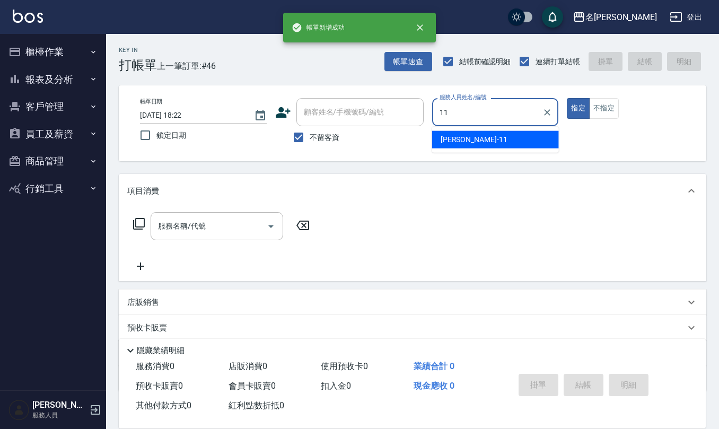
type input "[PERSON_NAME]橙-11"
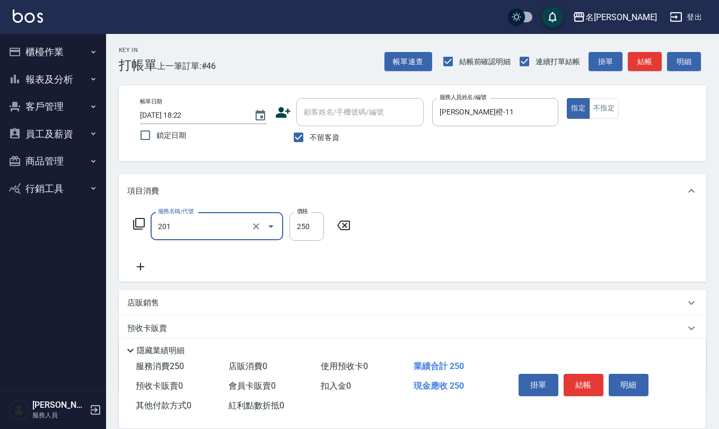
type input "洗髮(201)"
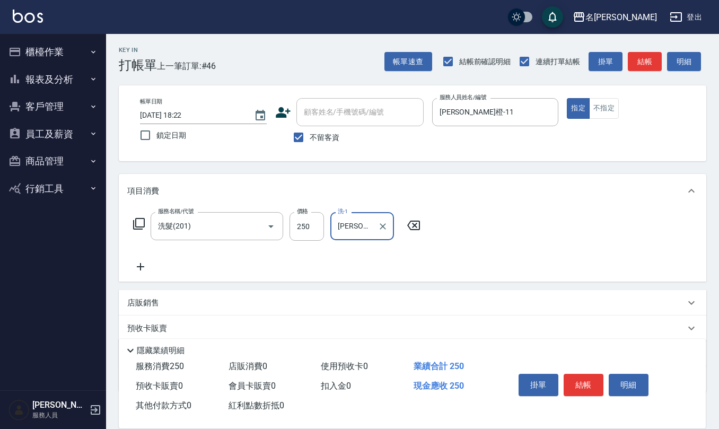
type input "[PERSON_NAME]橙-11"
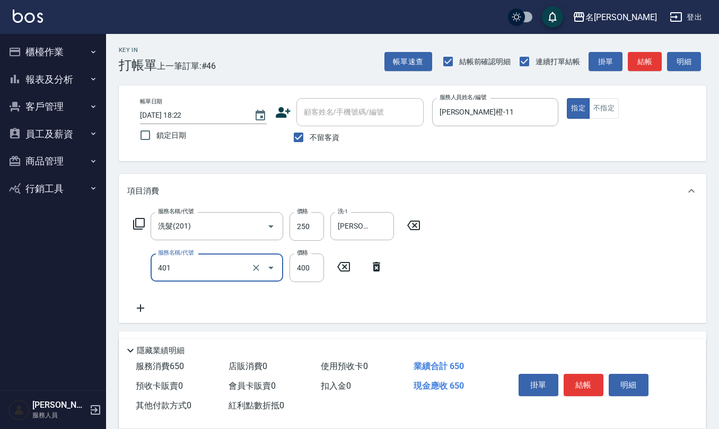
type input "剪髮(401)"
type input "250"
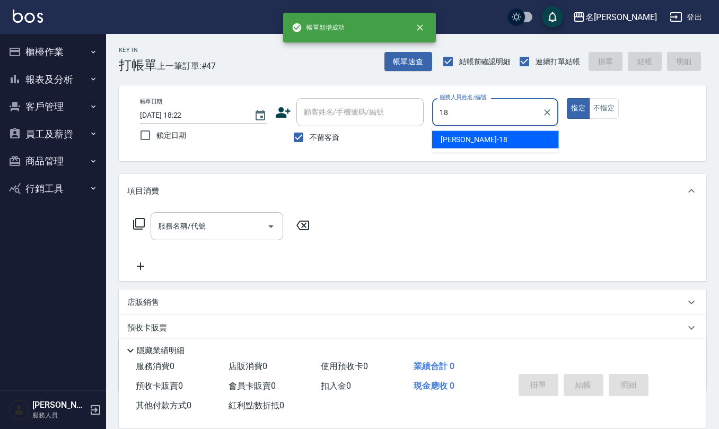
type input "[PERSON_NAME]-18"
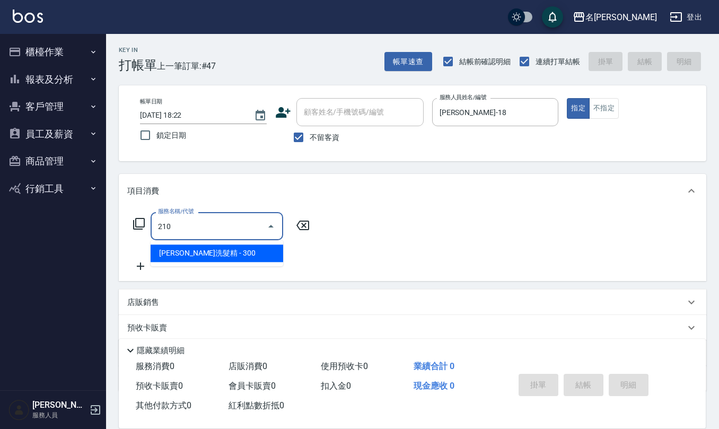
type input "[PERSON_NAME]洗髮精(210)"
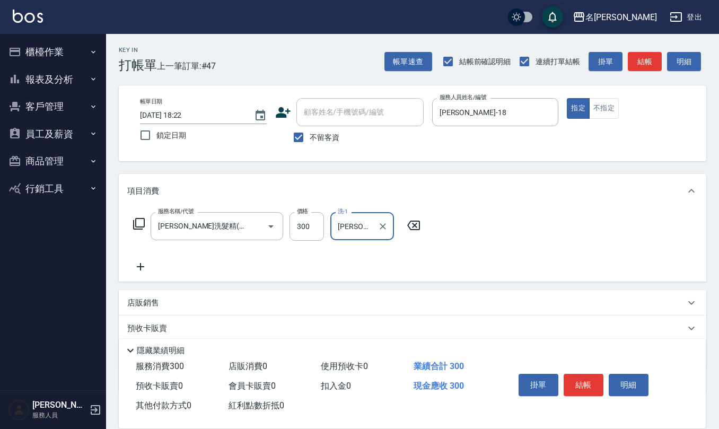
type input "[PERSON_NAME]-33"
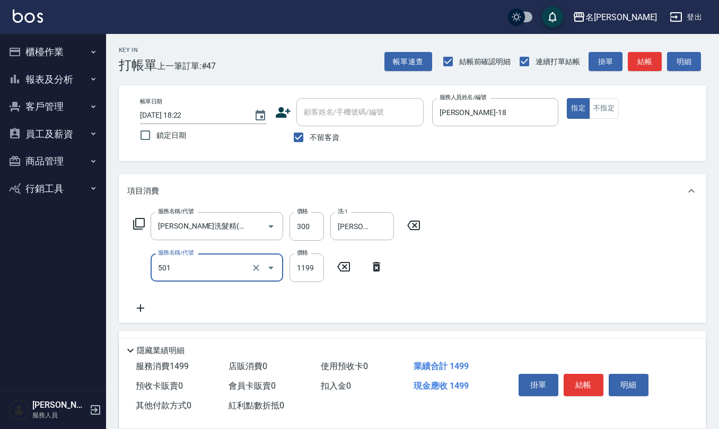
type input "染髮(501)"
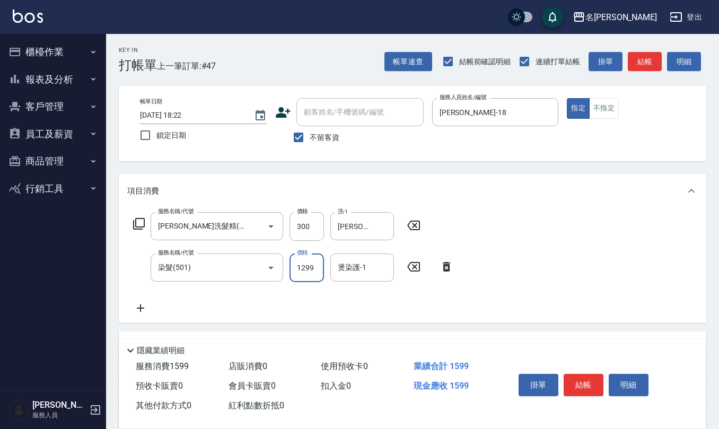
type input "1299"
type input "[PERSON_NAME]-33"
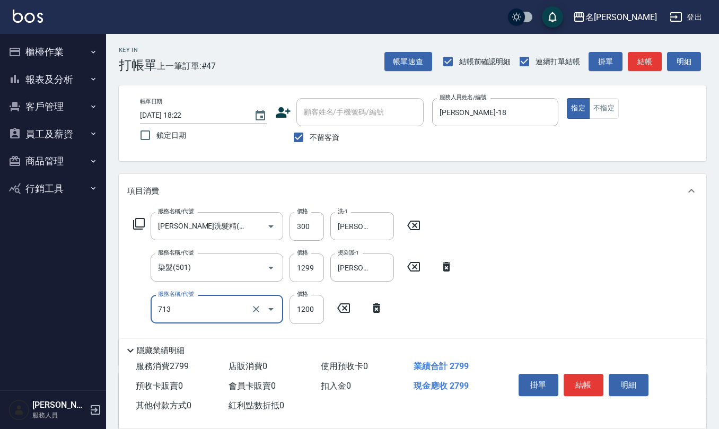
type input "水樣結構式1200(713)"
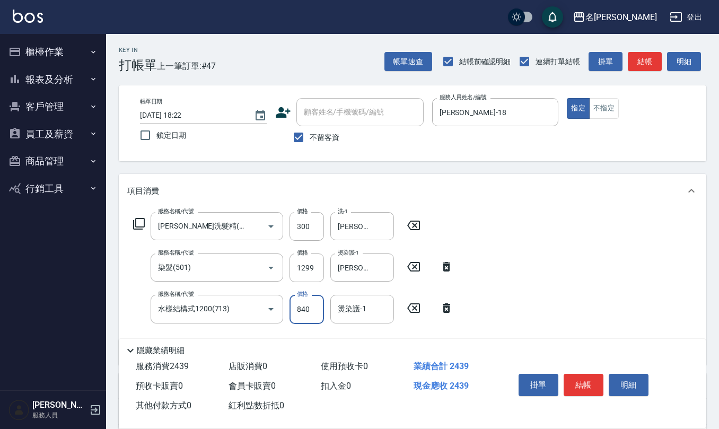
type input "840"
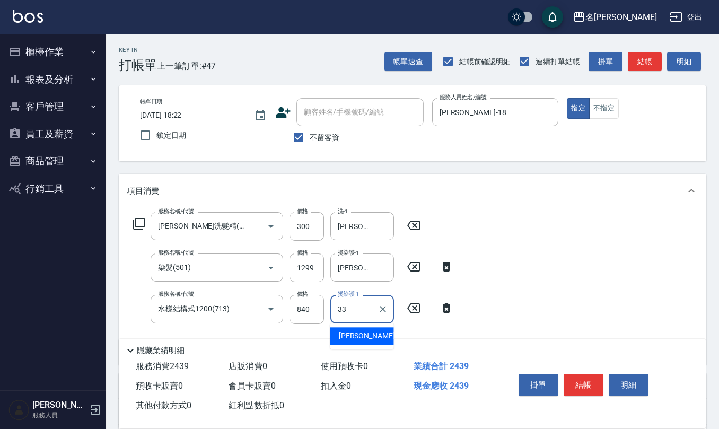
type input "[PERSON_NAME]-33"
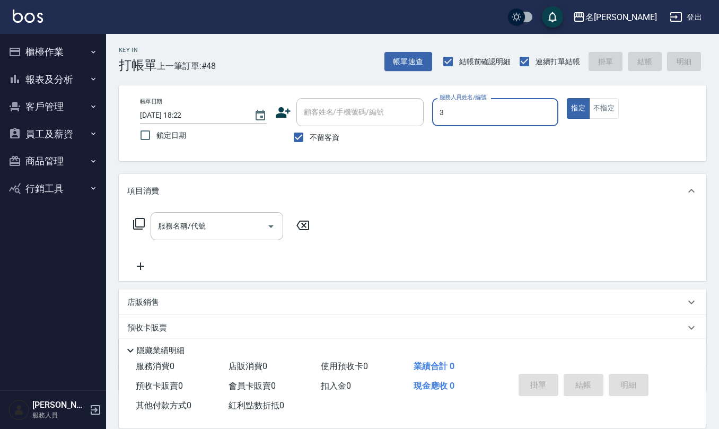
type input "[PERSON_NAME]-3"
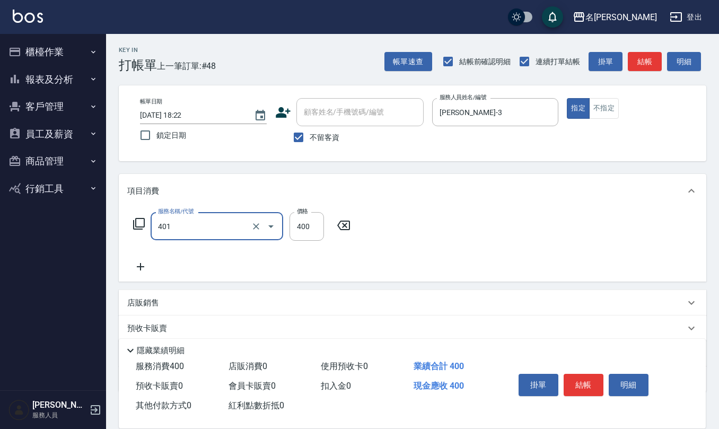
type input "剪髮(401)"
type input "50"
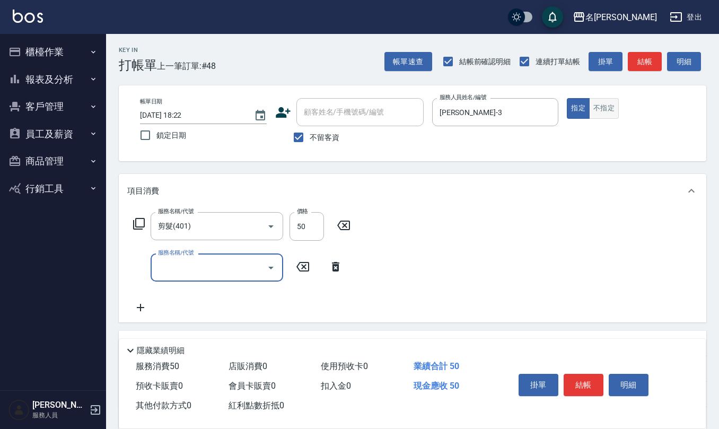
click at [601, 106] on button "不指定" at bounding box center [604, 108] width 30 height 21
type button "false"
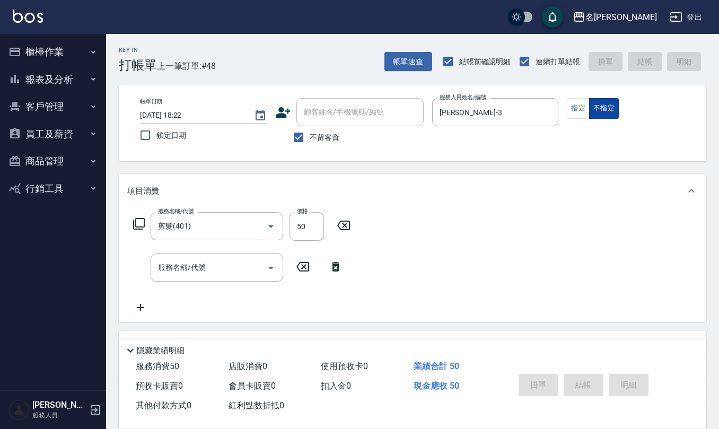
type input "[DATE] 18:23"
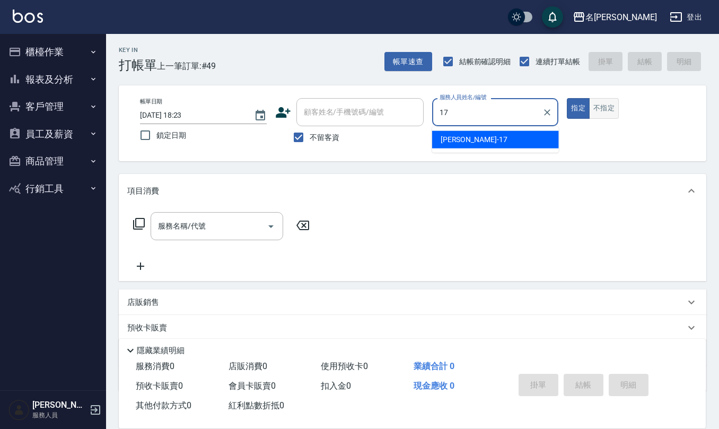
type input "[PERSON_NAME]-17"
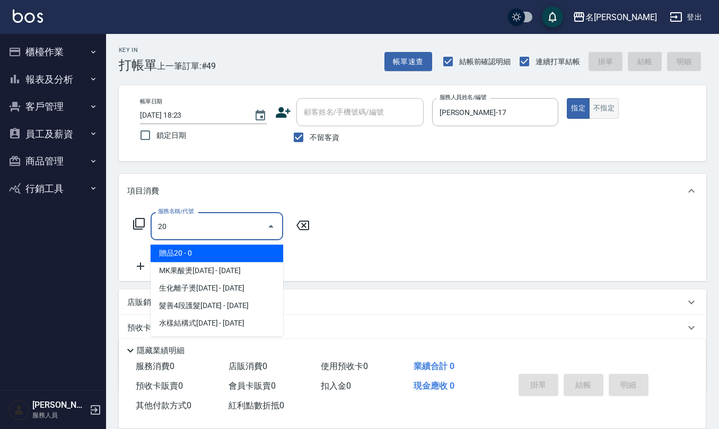
type input "贈品20(007)"
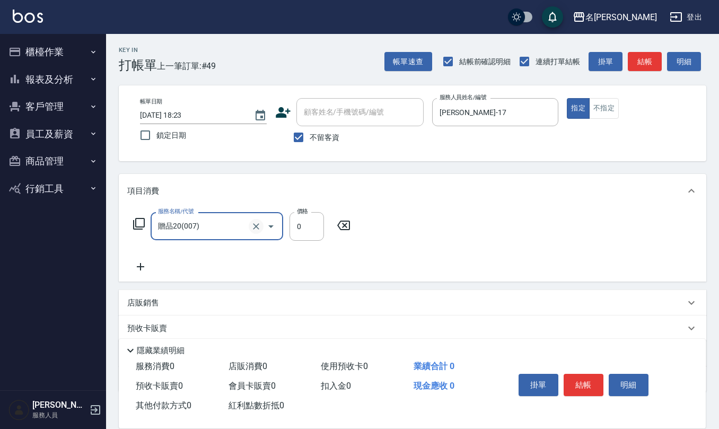
click at [255, 228] on icon "Clear" at bounding box center [256, 226] width 11 height 11
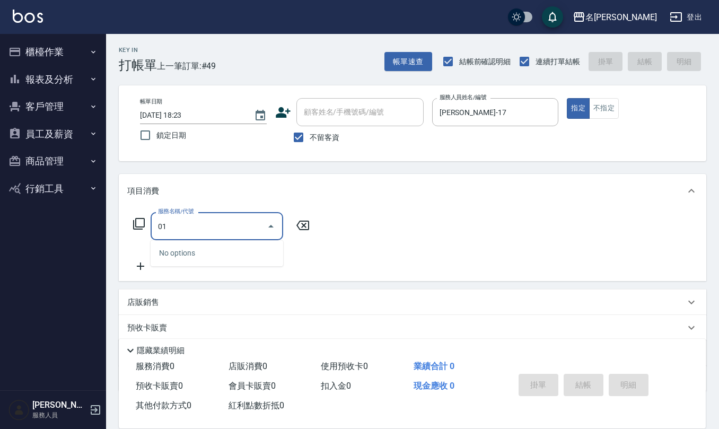
type input "0"
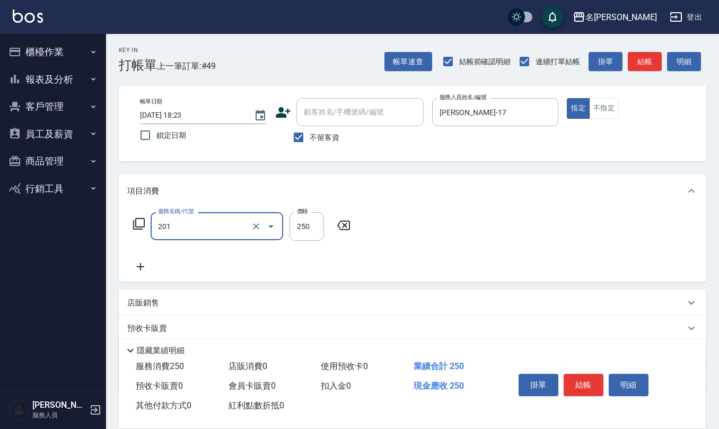
type input "洗髮(201)"
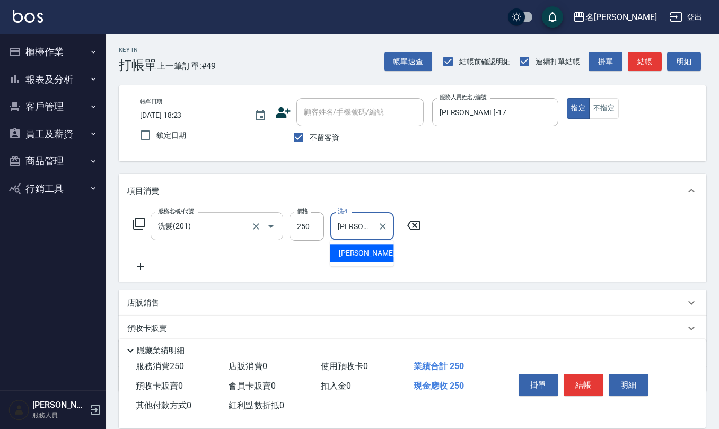
type input "[PERSON_NAME]-17"
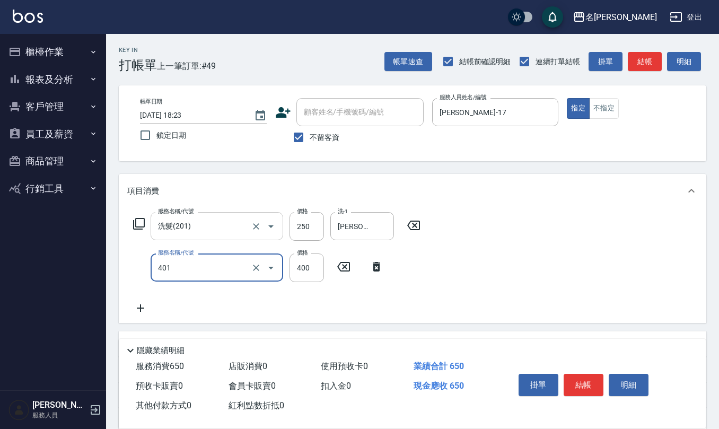
type input "剪髮(401)"
type input "450"
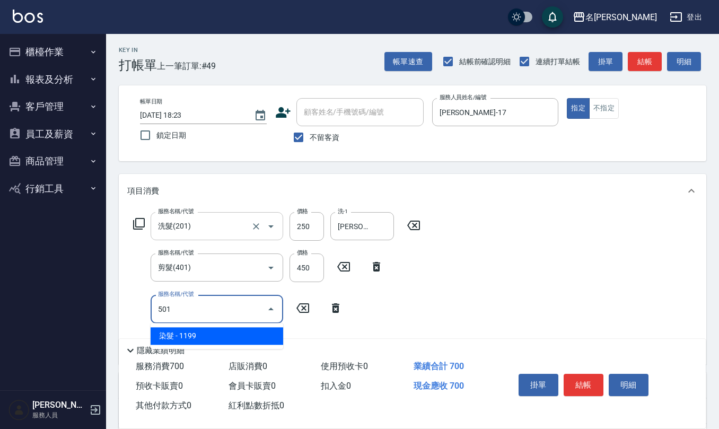
type input "染髮(501)"
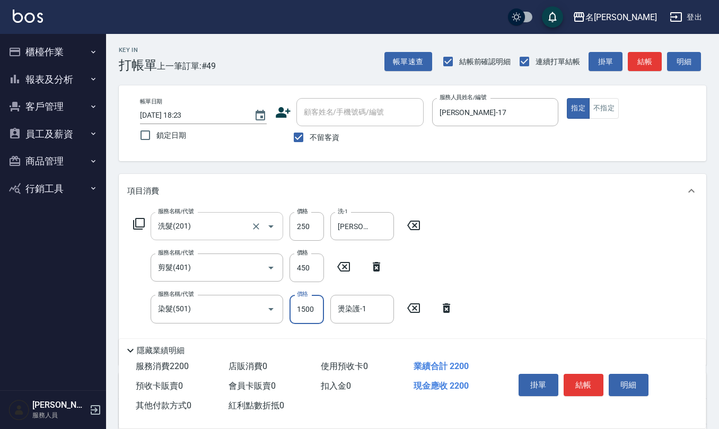
type input "1500"
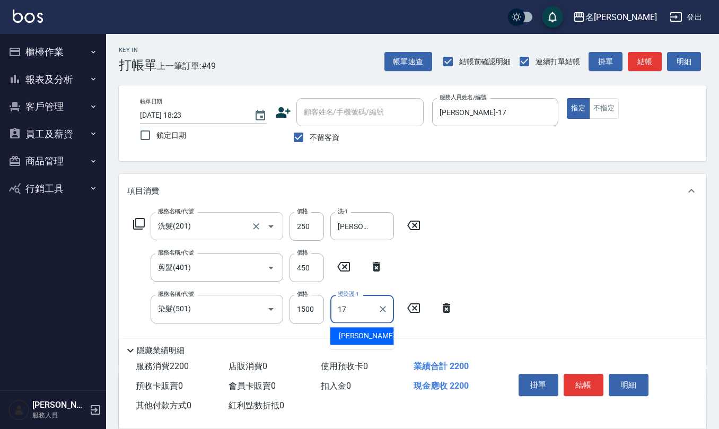
type input "[PERSON_NAME]-17"
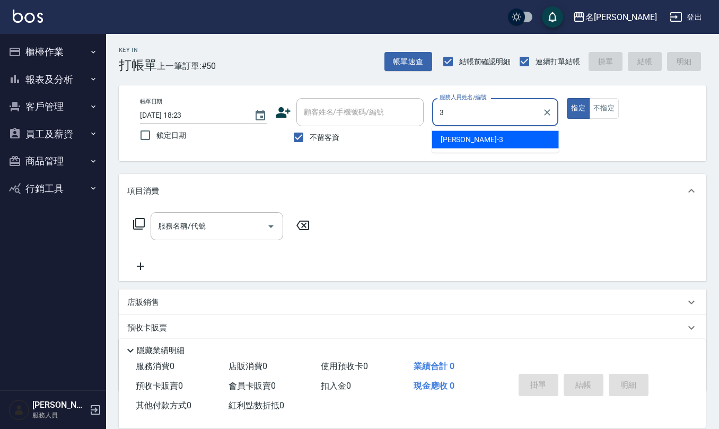
type input "[PERSON_NAME]-3"
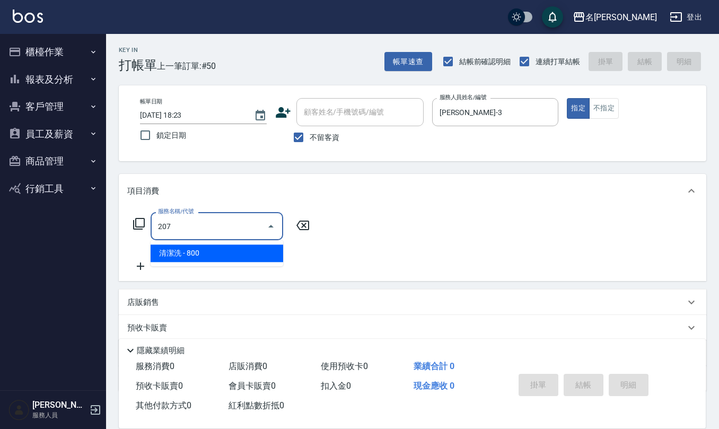
type input "清潔洗(207)"
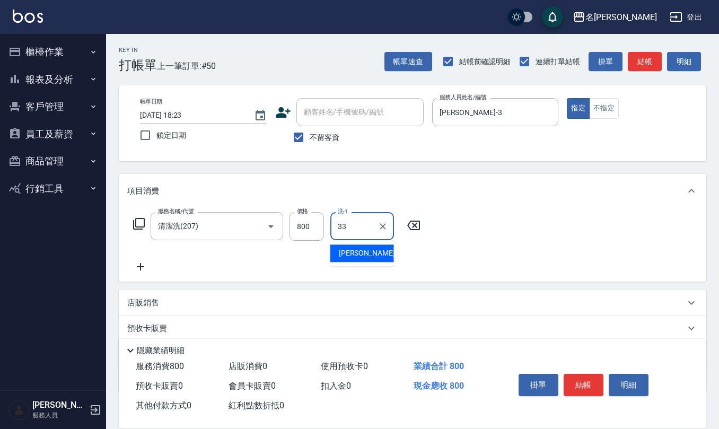
type input "[PERSON_NAME]-33"
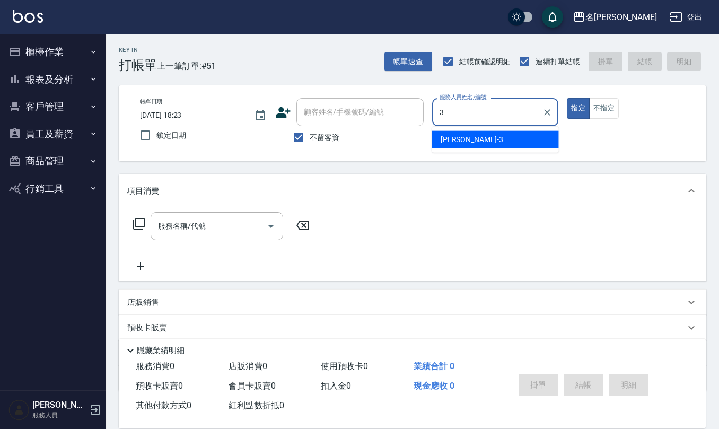
type input "[PERSON_NAME]-3"
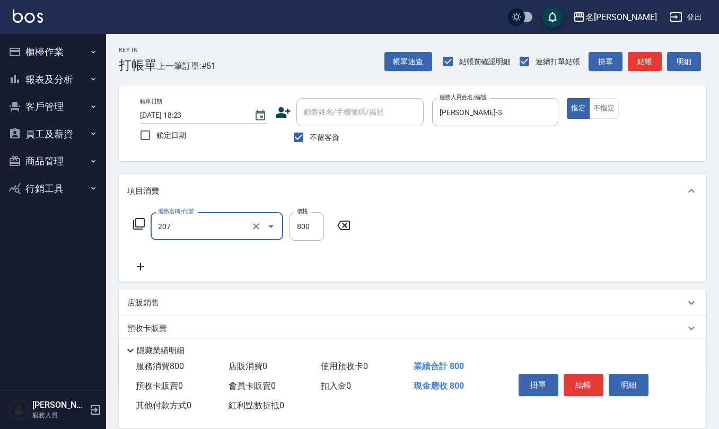
type input "清潔洗(207)"
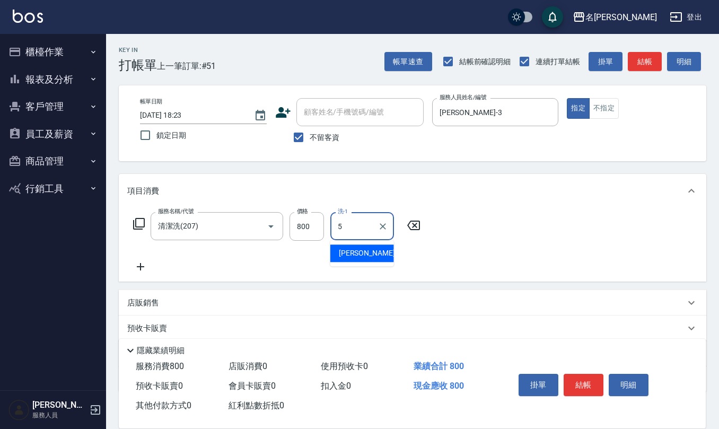
type input "[PERSON_NAME]5"
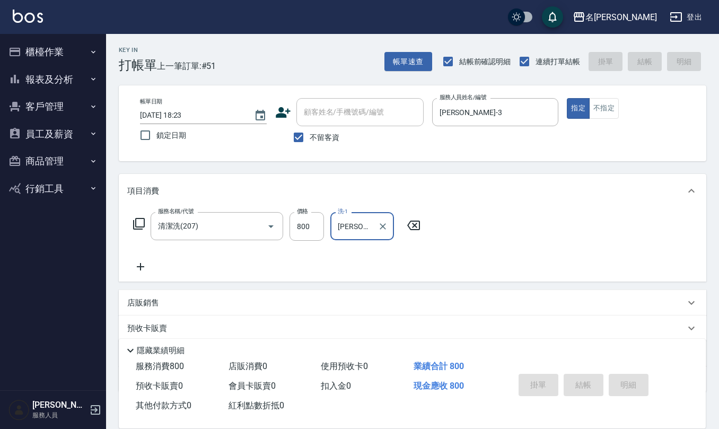
type input "[DATE] 18:24"
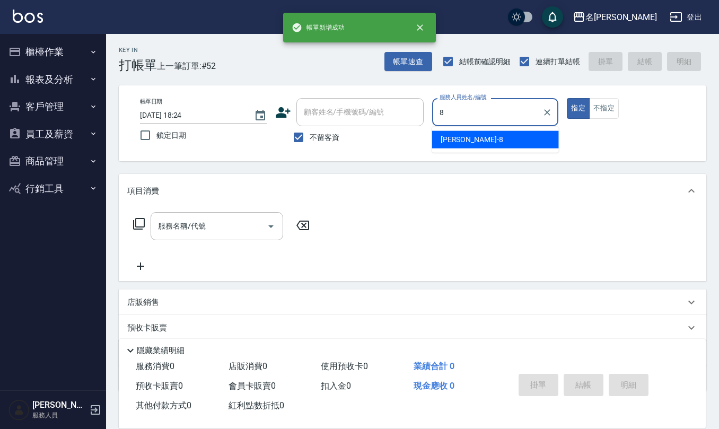
type input "[PERSON_NAME]-8"
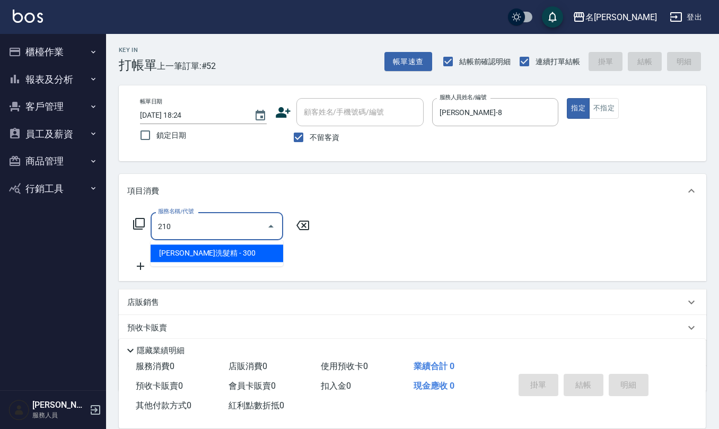
type input "[PERSON_NAME]洗髮精(210)"
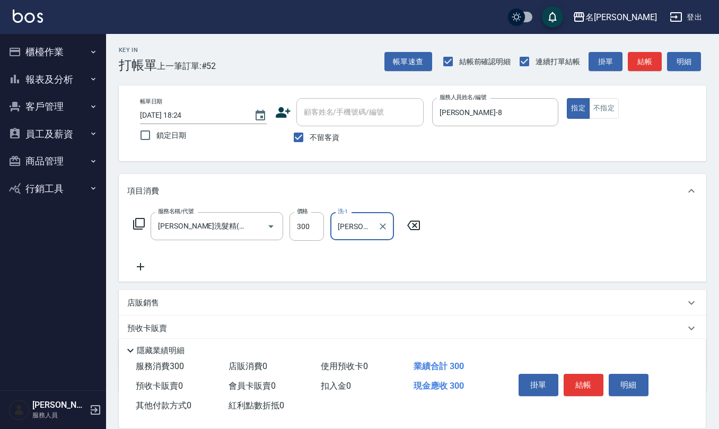
type input "[PERSON_NAME]-23"
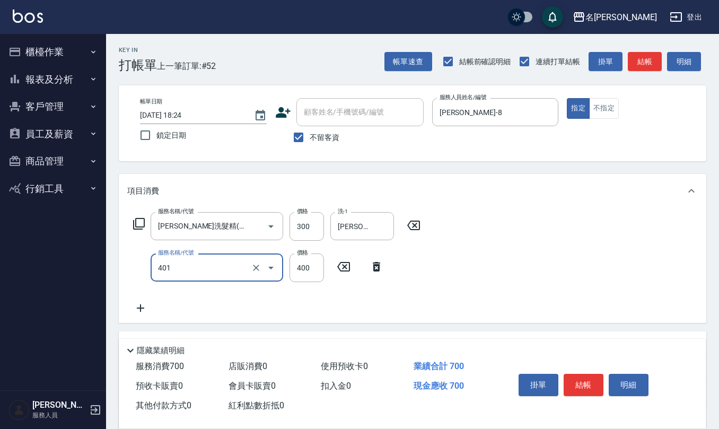
type input "剪髮(401)"
type input "400"
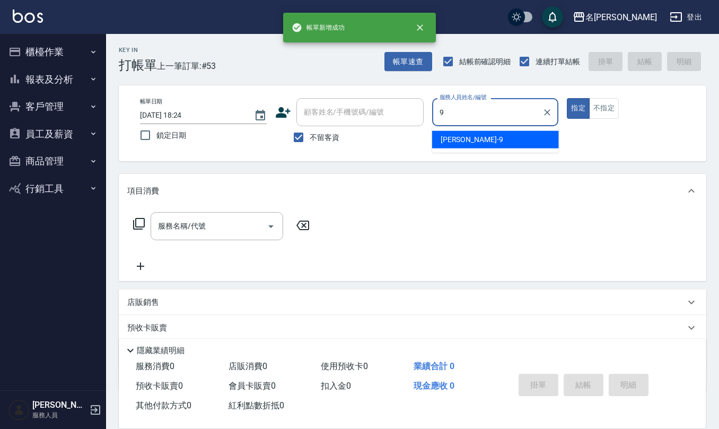
type input "[PERSON_NAME]-9"
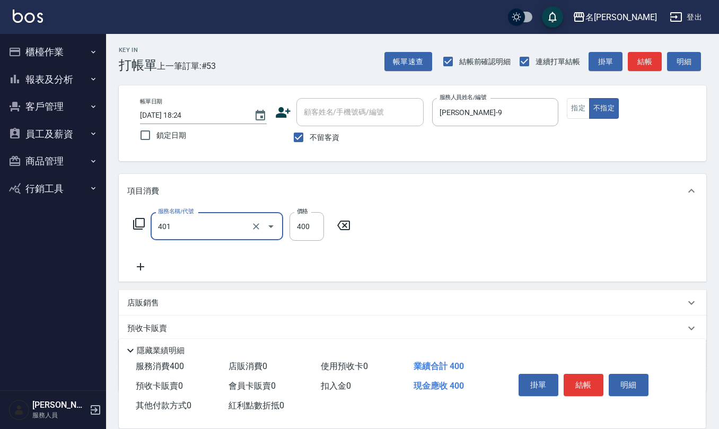
type input "剪髮(401)"
type input "200"
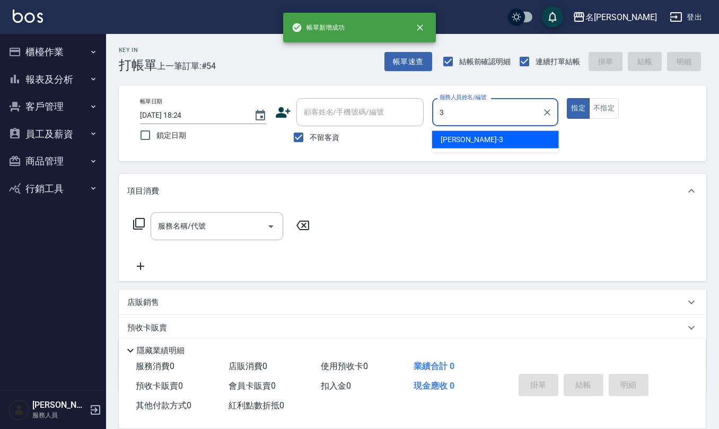
type input "[PERSON_NAME]-3"
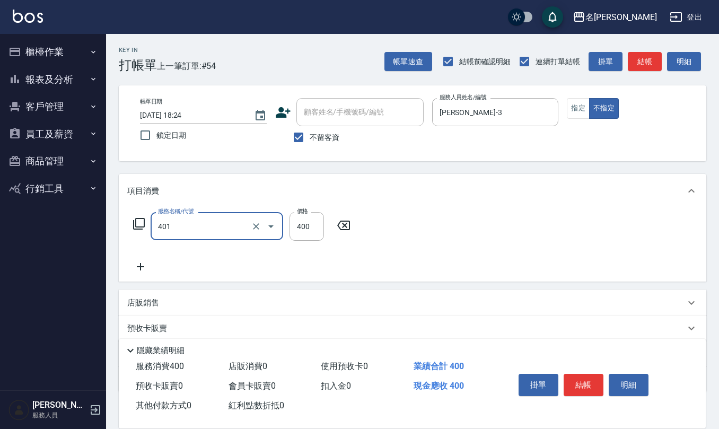
type input "剪髮(401)"
